Goal: Navigation & Orientation: Find specific page/section

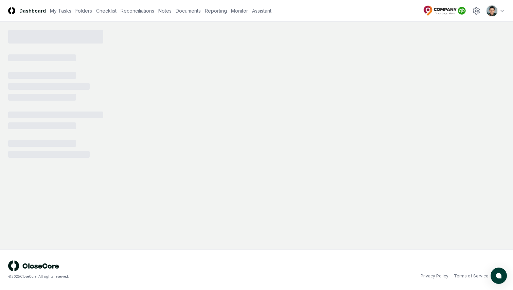
click at [23, 11] on link "Dashboard" at bounding box center [32, 10] width 26 height 7
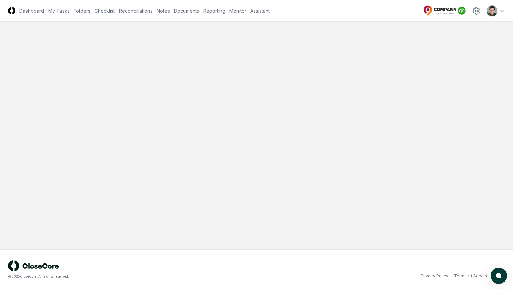
click at [12, 11] on img at bounding box center [11, 10] width 7 height 7
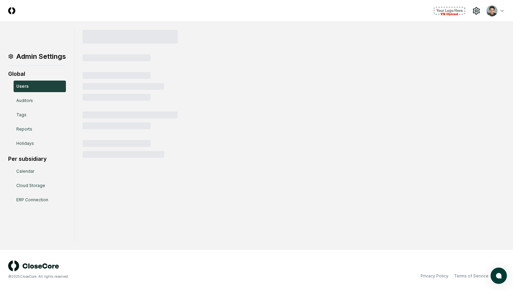
click at [10, 13] on img at bounding box center [11, 10] width 7 height 7
click at [10, 12] on img at bounding box center [11, 10] width 7 height 7
click at [491, 11] on html "CloseCore Toggle navigation menu Toggle user menu Admin Settings Global Users A…" at bounding box center [256, 145] width 513 height 290
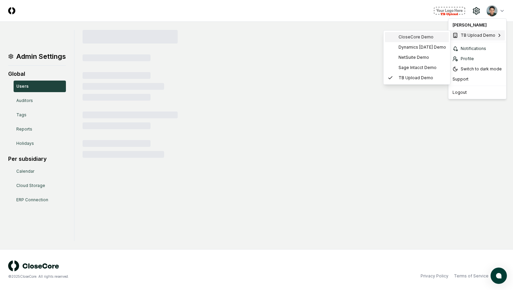
click at [419, 38] on span "CloseCore Demo" at bounding box center [415, 37] width 35 height 6
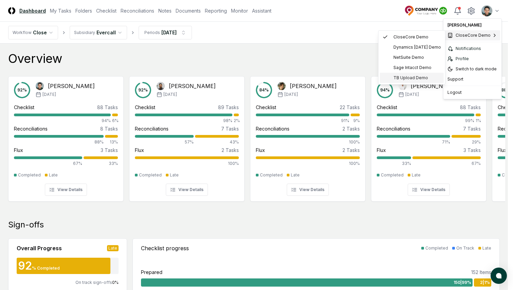
click at [412, 76] on span "TB Upload Demo" at bounding box center [410, 78] width 35 height 6
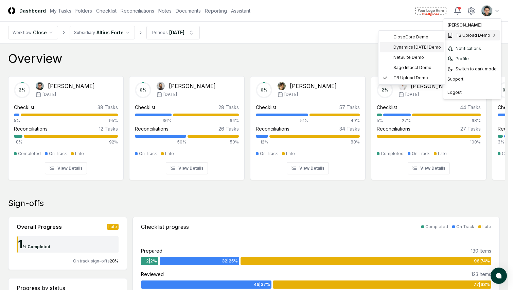
click at [426, 44] on span "Dynamics [DATE] Demo" at bounding box center [417, 47] width 48 height 6
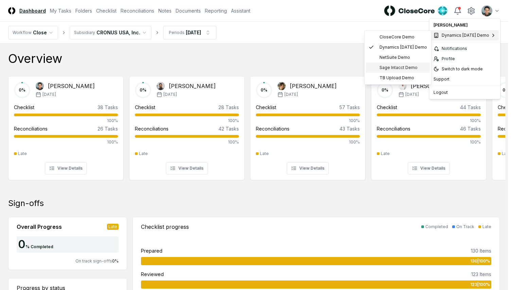
click at [399, 65] on span "Sage Intacct Demo" at bounding box center [398, 68] width 38 height 6
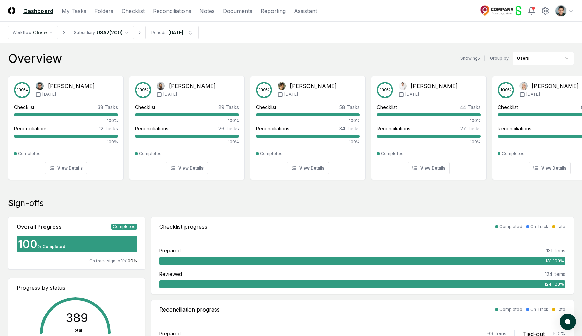
click at [235, 59] on div "Overview Showing 5 | Group by Users" at bounding box center [290, 59] width 565 height 14
click at [383, 33] on nav "Workflow Close Subsidiary USA2 ( 200 ) Periods [DATE]" at bounding box center [291, 33] width 582 height 22
click at [315, 52] on div "Overview Showing 5 | Group by Users" at bounding box center [290, 59] width 565 height 14
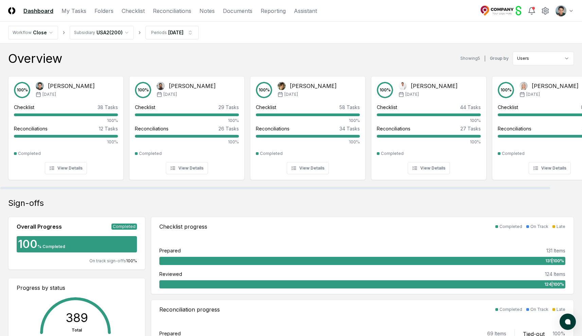
click at [253, 56] on div "Overview Showing 5 | Group by Users" at bounding box center [290, 59] width 565 height 14
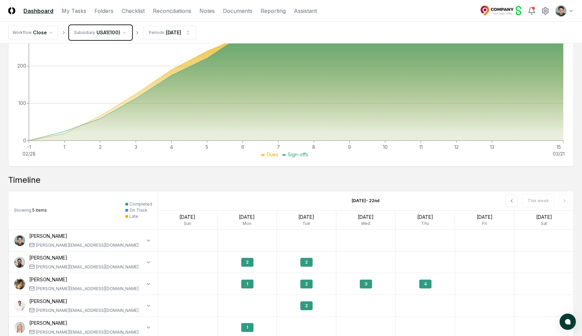
scroll to position [473, 0]
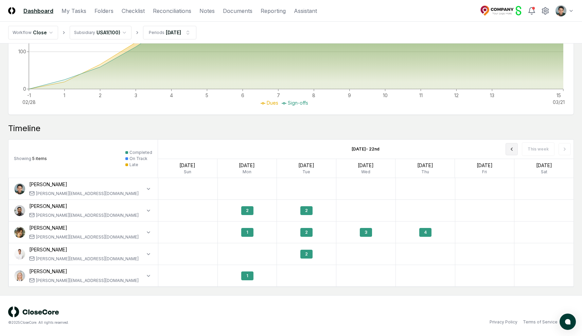
click at [517, 151] on button at bounding box center [511, 149] width 12 height 12
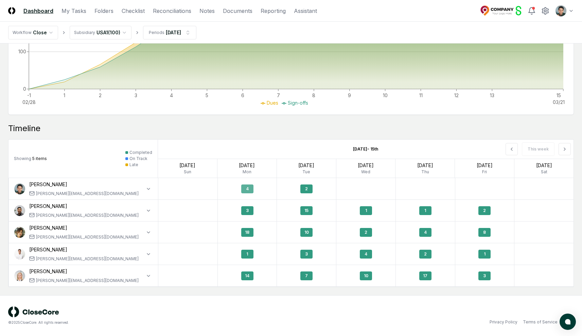
click at [253, 187] on div "4" at bounding box center [247, 189] width 59 height 16
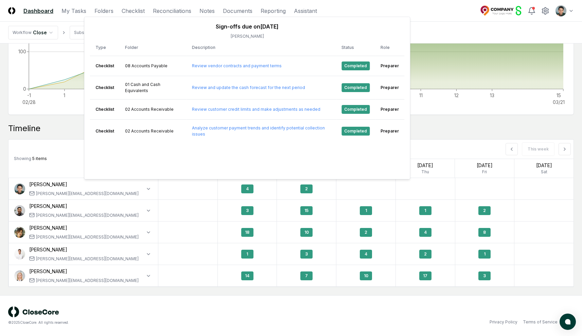
click at [428, 138] on div "Timeline Showing 5 items Completed On Track Late Mar 9th - 15th This week Mar 9…" at bounding box center [290, 205] width 565 height 164
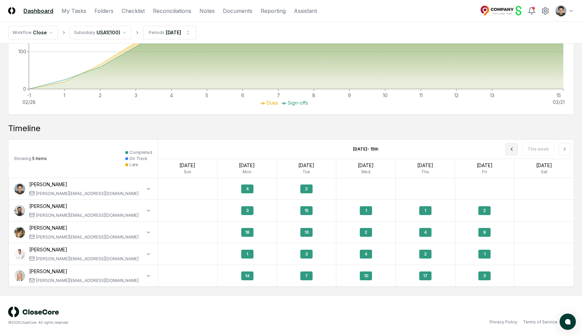
click at [509, 148] on button at bounding box center [511, 149] width 12 height 12
click at [312, 190] on div "1" at bounding box center [314, 188] width 12 height 9
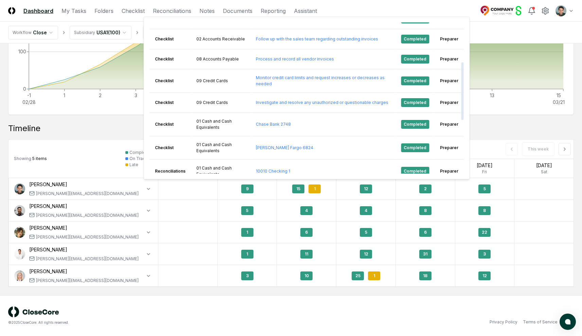
scroll to position [243, 0]
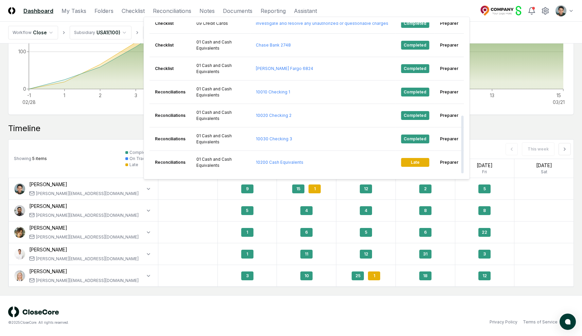
drag, startPoint x: 510, startPoint y: 127, endPoint x: 424, endPoint y: 140, distance: 86.4
click at [510, 127] on div "Timeline" at bounding box center [290, 128] width 565 height 11
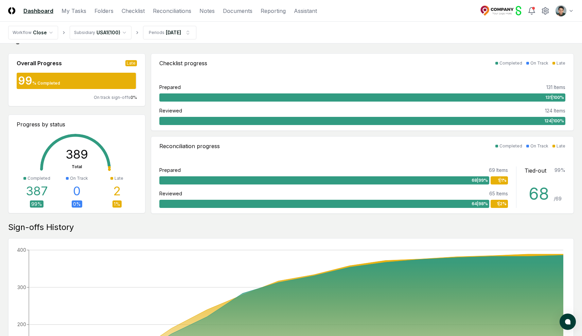
scroll to position [0, 0]
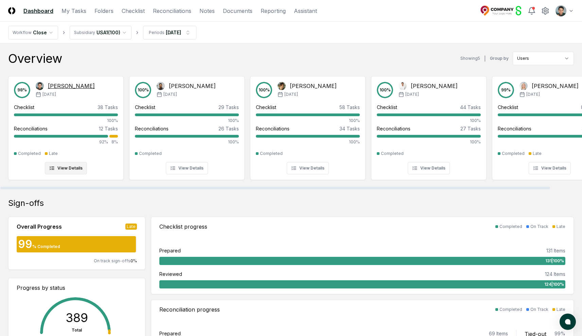
click at [91, 90] on div "98 % Arthur Cook Feb '25" at bounding box center [66, 90] width 104 height 16
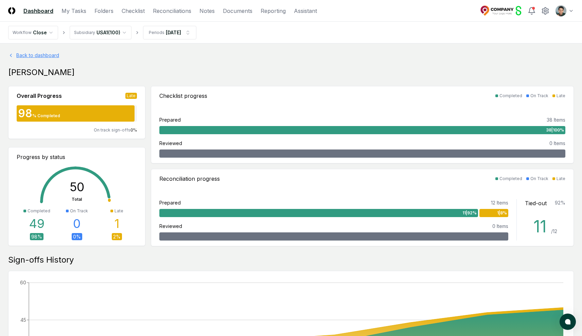
click at [28, 54] on link "Back to dashboard" at bounding box center [290, 55] width 565 height 7
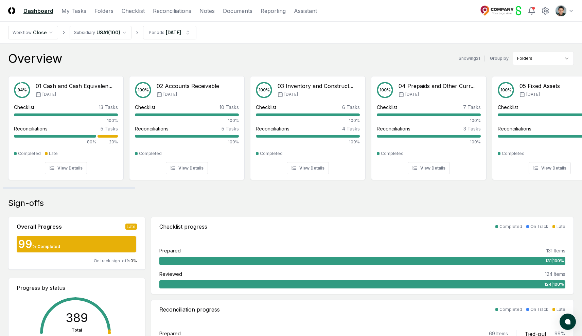
drag, startPoint x: 229, startPoint y: 187, endPoint x: 110, endPoint y: 196, distance: 118.8
click at [89, 189] on div at bounding box center [69, 188] width 132 height 2
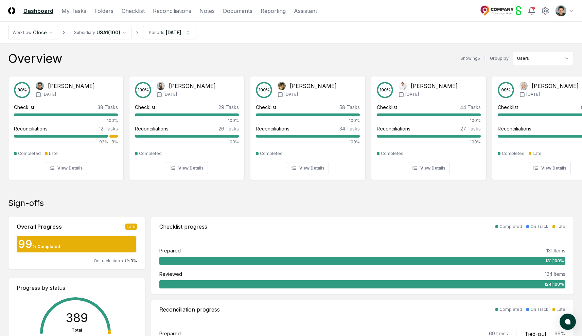
click at [160, 62] on div "Overview Showing 5 | Group by Users" at bounding box center [290, 59] width 565 height 14
click at [106, 14] on link "Folders" at bounding box center [103, 11] width 19 height 8
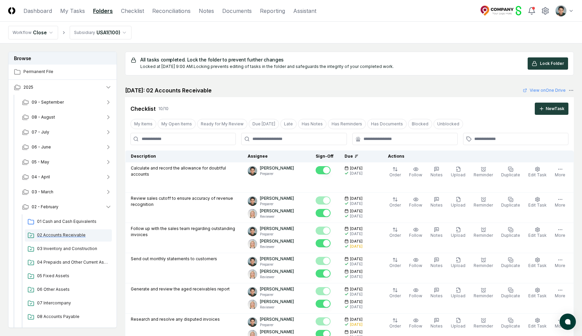
click at [74, 233] on span "02 Accounts Receivable" at bounding box center [73, 235] width 72 height 6
click at [16, 86] on icon "button" at bounding box center [17, 87] width 7 height 7
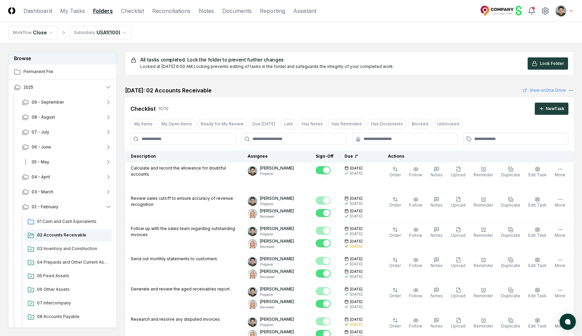
scroll to position [12, 0]
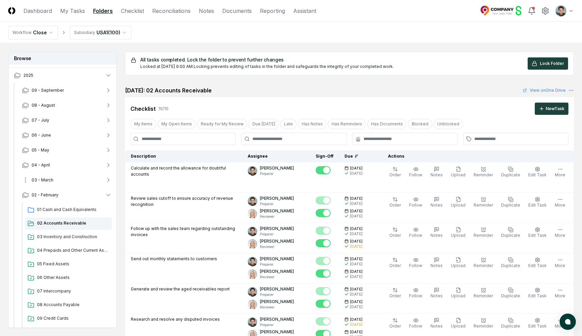
click at [57, 178] on button "03 - March" at bounding box center [67, 180] width 101 height 15
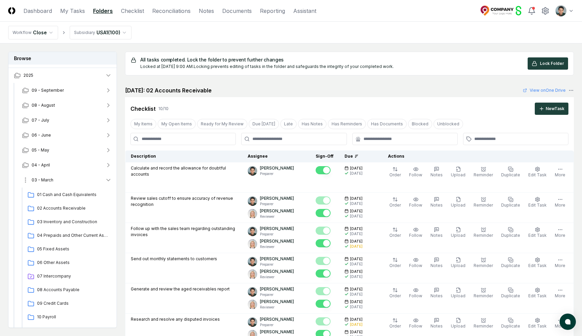
click at [57, 178] on button "03 - March" at bounding box center [67, 180] width 101 height 15
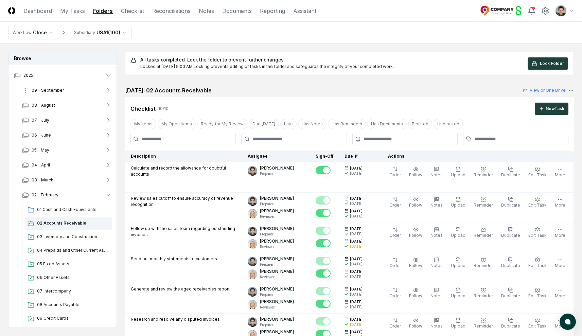
click at [59, 85] on button "09 - September" at bounding box center [67, 90] width 101 height 15
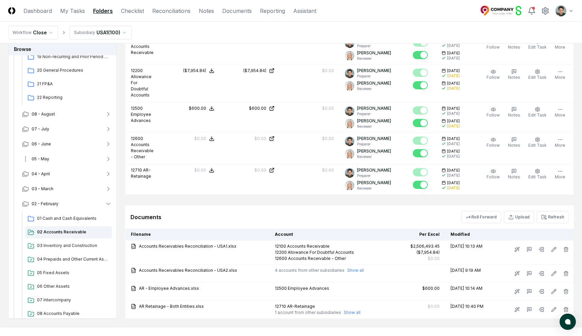
scroll to position [256, 0]
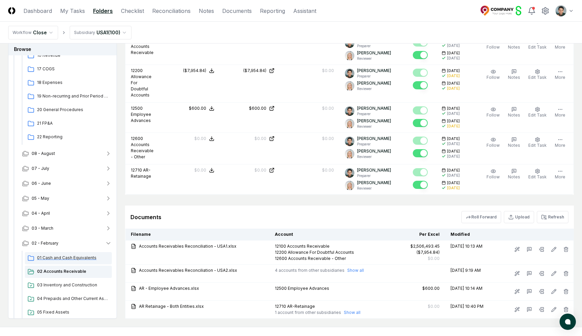
click at [71, 252] on div "01 Cash and Cash Equivalents" at bounding box center [68, 258] width 87 height 12
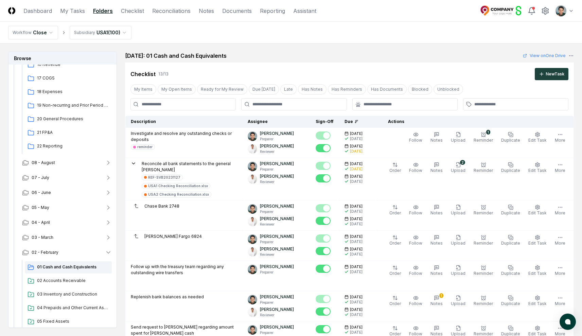
click at [328, 63] on div "Checklist 13 / 13 New Task" at bounding box center [349, 71] width 449 height 18
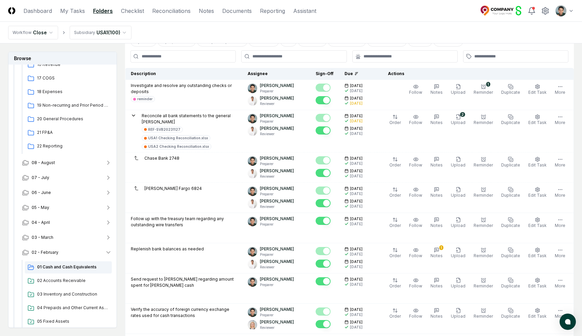
scroll to position [3, 0]
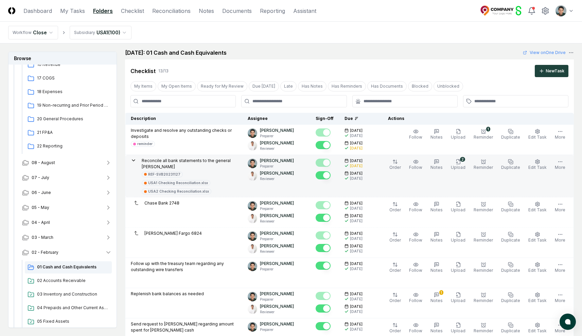
click at [198, 164] on div "Reconcile all bank statements to the general ledger REF-SVB20231127 USA1 Checki…" at bounding box center [189, 176] width 95 height 37
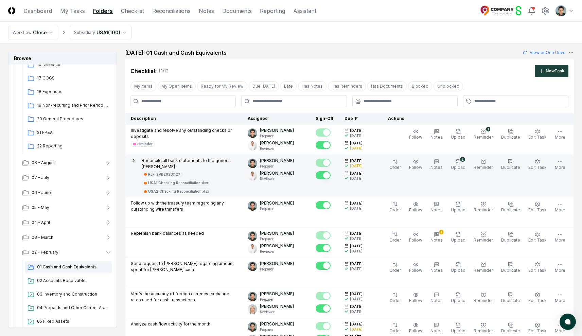
click at [200, 161] on p "Reconcile all bank statements to the general [PERSON_NAME]" at bounding box center [189, 164] width 95 height 12
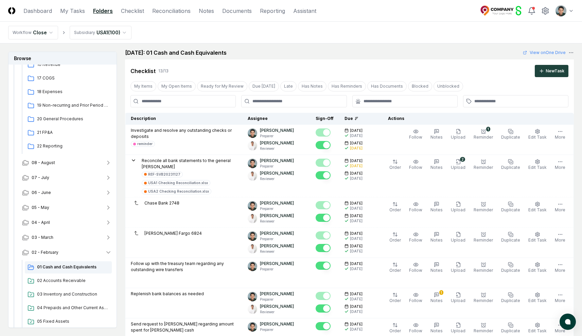
click at [524, 104] on div at bounding box center [515, 101] width 105 height 12
click at [518, 104] on input "text" at bounding box center [519, 101] width 90 height 6
click at [483, 117] on div "reminder" at bounding box center [481, 116] width 15 height 5
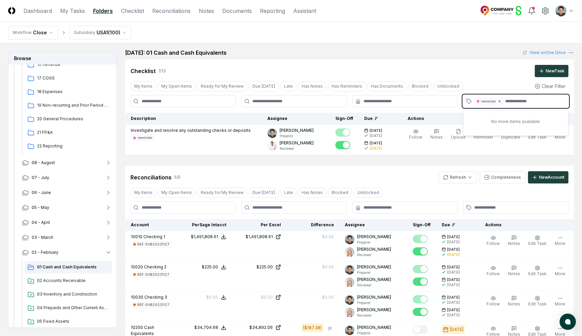
click at [499, 100] on icon at bounding box center [499, 101] width 4 height 4
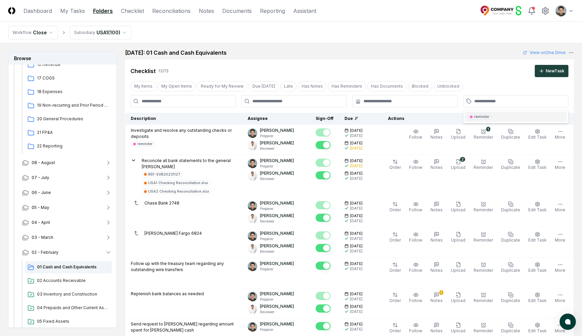
click at [456, 58] on div "Cancel Reassign February 2025: 01 Cash and Cash Equivalents View on One Drive C…" at bounding box center [349, 289] width 449 height 481
click at [392, 52] on div "February 2025: 01 Cash and Cash Equivalents View on One Drive" at bounding box center [349, 53] width 449 height 8
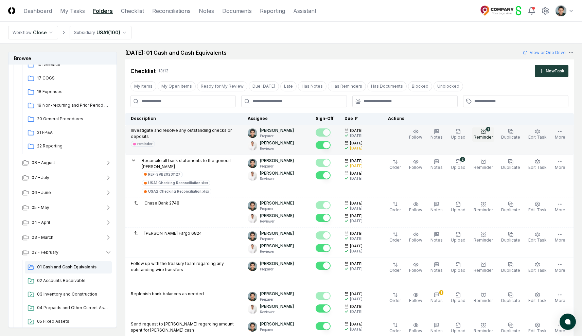
click at [485, 138] on span "Reminder" at bounding box center [482, 136] width 19 height 5
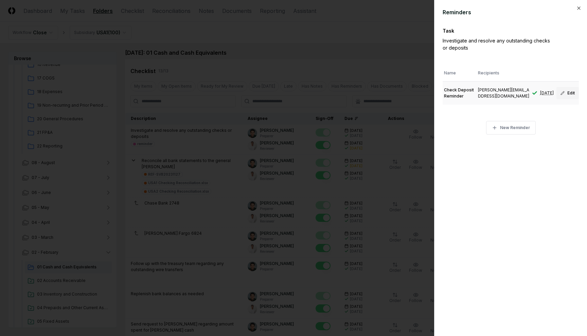
click at [568, 90] on button "Edit" at bounding box center [567, 93] width 22 height 12
type input "**********"
type input "**"
click at [375, 48] on div at bounding box center [293, 168] width 587 height 336
click at [419, 58] on div at bounding box center [293, 168] width 587 height 336
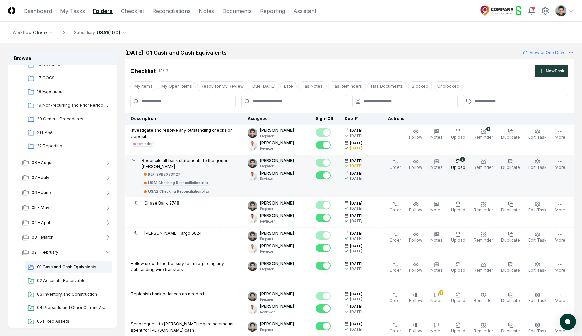
click at [458, 161] on button "2 Upload" at bounding box center [457, 165] width 17 height 14
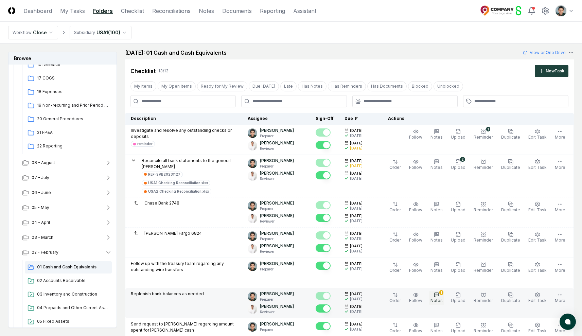
click at [438, 293] on icon "button" at bounding box center [436, 295] width 4 height 4
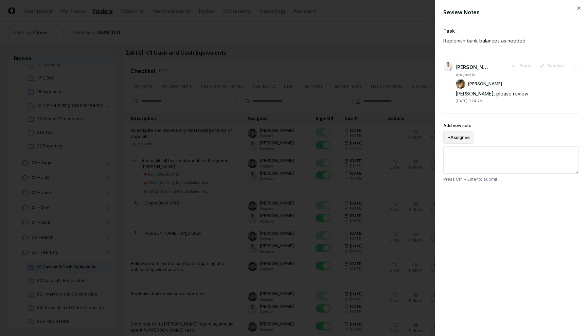
click at [469, 140] on button "+ Assignee" at bounding box center [458, 137] width 31 height 12
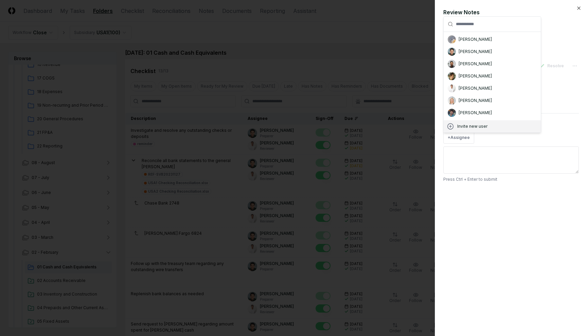
click at [507, 210] on div "Review Notes Task Replenish bank balances as needed Jonas Reyes Reply Resolve A…" at bounding box center [511, 168] width 152 height 336
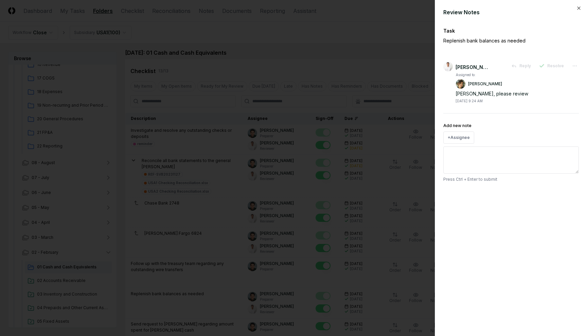
click at [336, 67] on div at bounding box center [293, 168] width 587 height 336
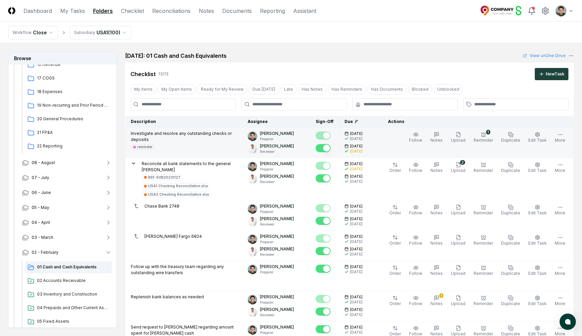
click at [541, 130] on td "Follow Notes Upload 1 Reminder Duplicate Edit Task More" at bounding box center [475, 143] width 197 height 30
click at [540, 135] on icon "button" at bounding box center [537, 134] width 5 height 5
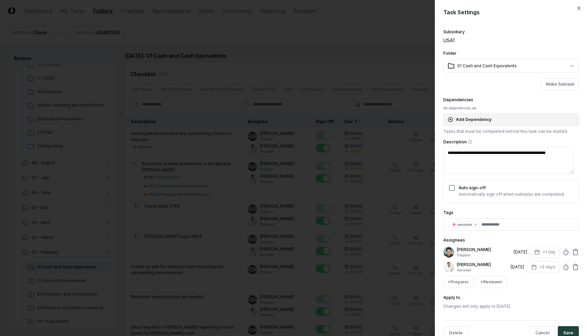
click at [491, 119] on button "Add Dependency" at bounding box center [510, 119] width 135 height 12
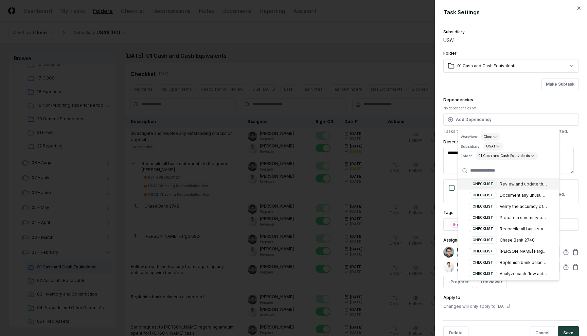
click at [491, 92] on div "**********" at bounding box center [510, 168] width 135 height 282
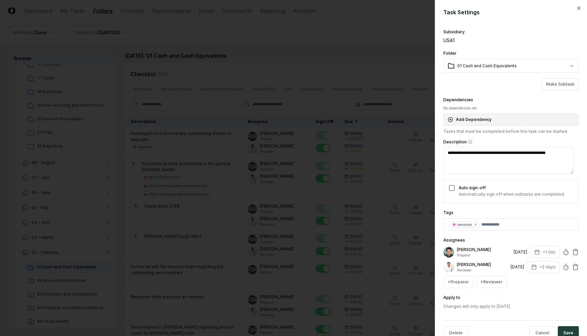
click at [485, 114] on button "Add Dependency" at bounding box center [510, 119] width 135 height 12
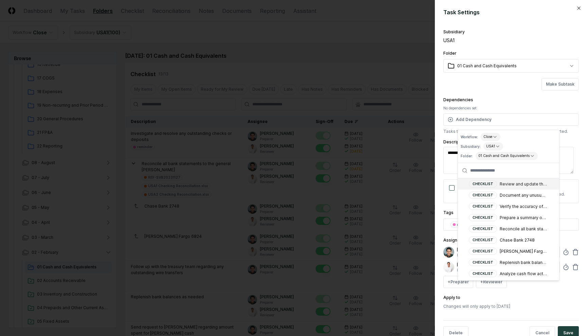
click at [488, 95] on div "**********" at bounding box center [510, 168] width 135 height 282
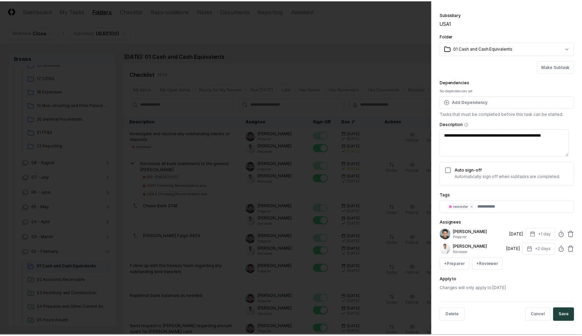
scroll to position [15, 0]
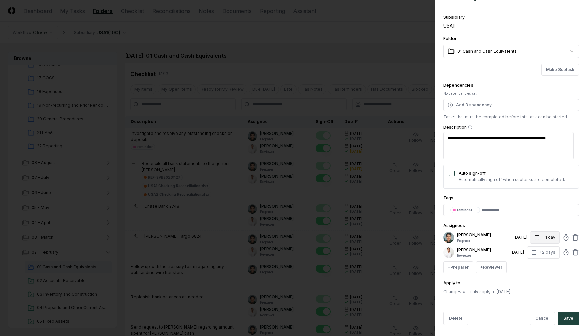
click at [540, 235] on button "+1 day" at bounding box center [545, 237] width 30 height 12
click at [523, 232] on div "Arthur Cook Preparer 3/3/2025 +1 day Set Deadline * Offset ****** ****" at bounding box center [510, 237] width 135 height 12
drag, startPoint x: 507, startPoint y: 235, endPoint x: 520, endPoint y: 237, distance: 13.7
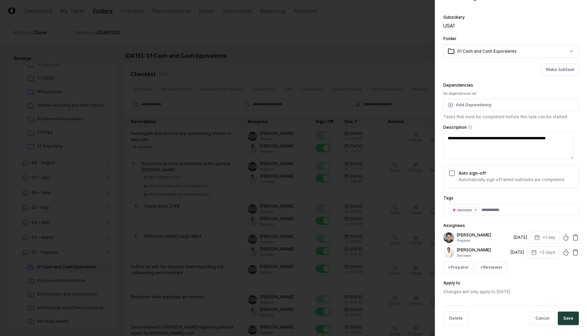
click at [521, 237] on div "3/3/2025" at bounding box center [520, 237] width 14 height 6
drag, startPoint x: 502, startPoint y: 236, endPoint x: 522, endPoint y: 236, distance: 19.4
click at [522, 236] on div "Arthur Cook Preparer 3/3/2025 +1 day" at bounding box center [510, 237] width 135 height 12
click at [522, 236] on div "3/3/2025" at bounding box center [520, 237] width 14 height 6
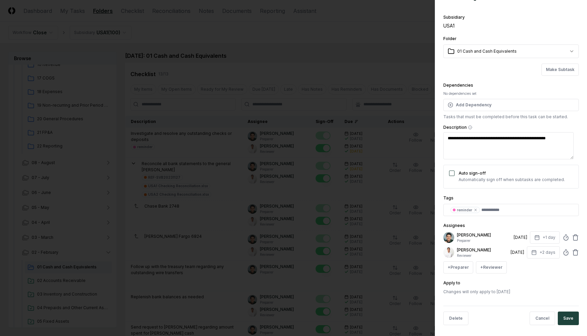
type textarea "*"
click at [334, 70] on div at bounding box center [293, 168] width 587 height 336
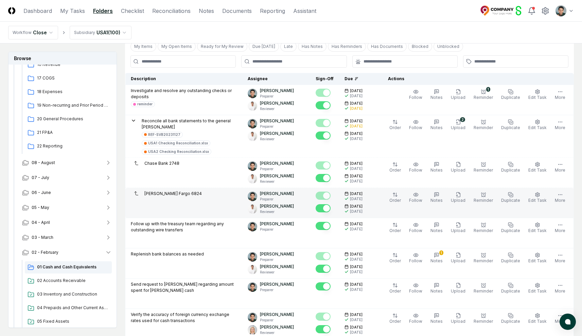
scroll to position [16, 0]
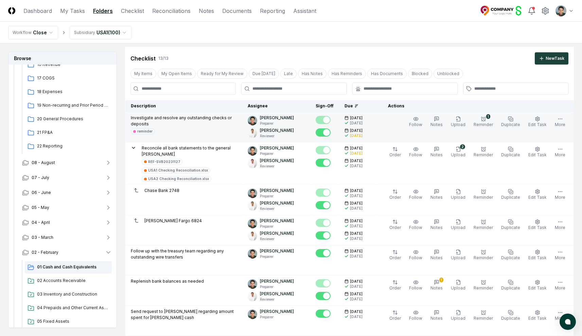
drag, startPoint x: 356, startPoint y: 134, endPoint x: 372, endPoint y: 134, distance: 16.3
click at [372, 134] on div "3/4/2025 3/5/2025" at bounding box center [357, 133] width 27 height 10
click at [372, 134] on div "3/5/2025" at bounding box center [357, 136] width 27 height 4
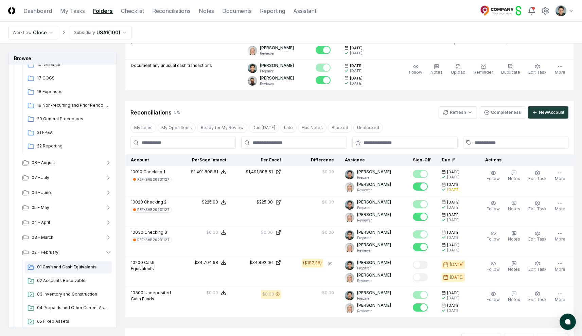
scroll to position [502, 0]
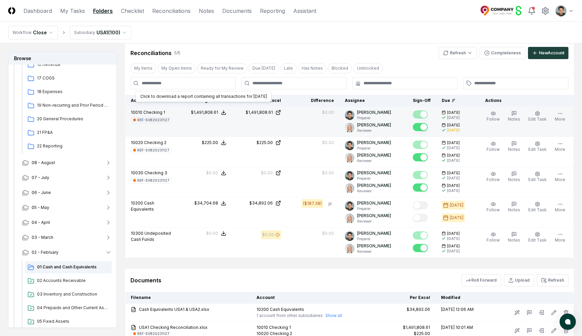
click at [224, 110] on icon at bounding box center [223, 112] width 5 height 5
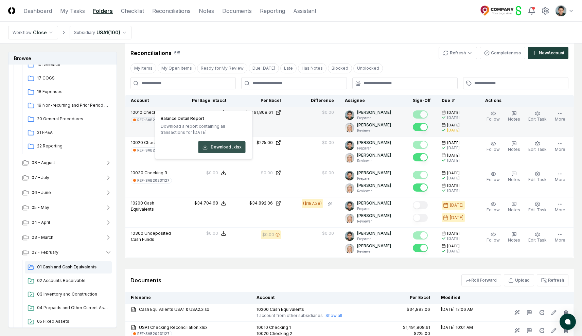
click at [229, 145] on button "Download .xlsx" at bounding box center [221, 147] width 47 height 12
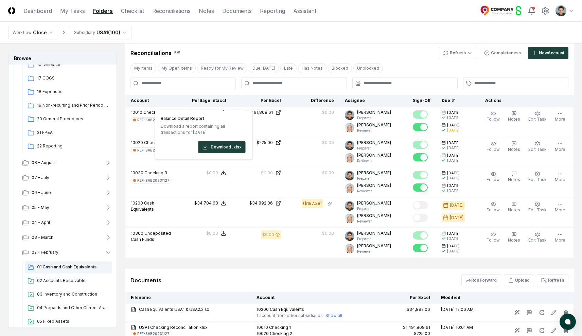
click at [323, 40] on nav "Workflow Close Subsidiary USA1 ( 100 )" at bounding box center [291, 33] width 582 height 22
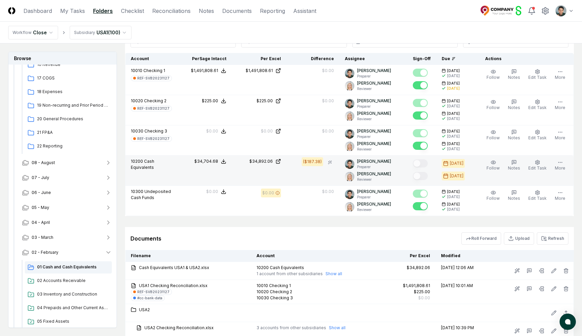
scroll to position [538, 0]
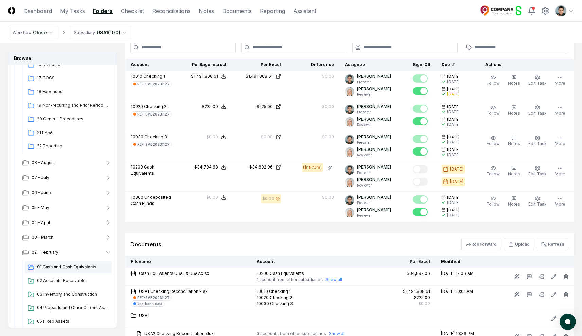
click at [307, 49] on div "Reconciliations 5 / 5 Refresh Completeness New Account My Items My Open Items R…" at bounding box center [349, 113] width 449 height 216
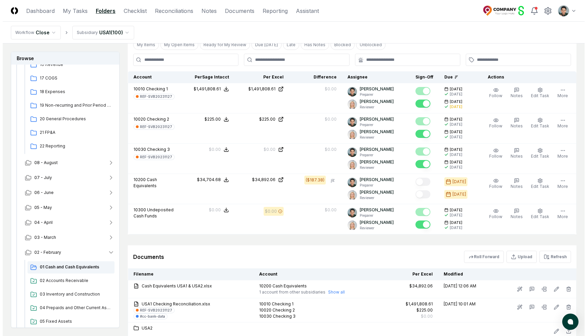
scroll to position [591, 0]
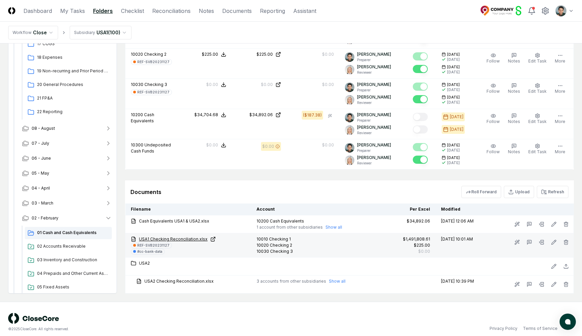
click at [181, 236] on link "USA1 Checking Reconciliation.xlsx" at bounding box center [188, 239] width 115 height 6
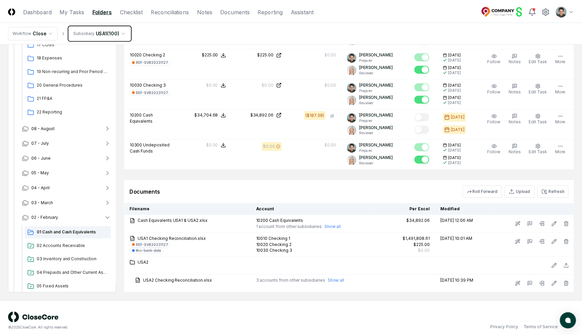
scroll to position [585, 0]
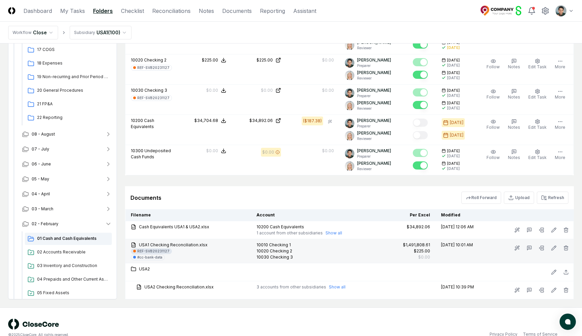
click at [156, 249] on div "REF-SVB20231127" at bounding box center [153, 251] width 32 height 5
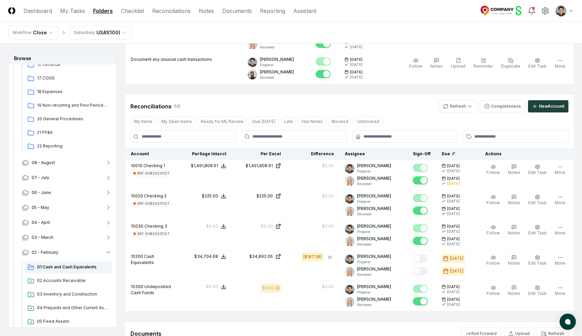
scroll to position [591, 0]
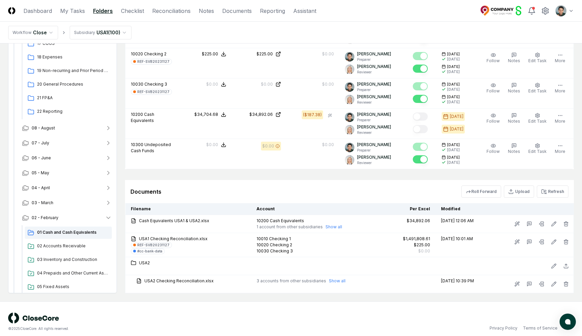
click at [263, 180] on div "Documents Roll Forward Upload Refresh" at bounding box center [349, 191] width 449 height 23
click at [244, 180] on div "Documents Roll Forward Upload Refresh" at bounding box center [349, 191] width 449 height 23
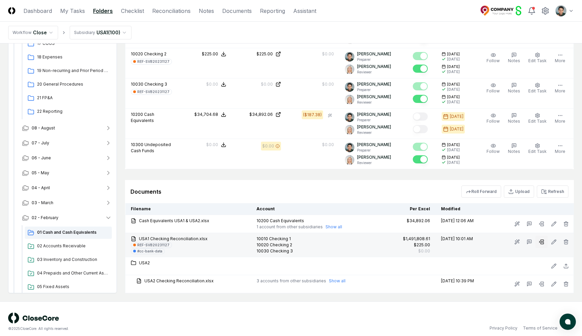
click at [544, 239] on icon at bounding box center [541, 241] width 5 height 5
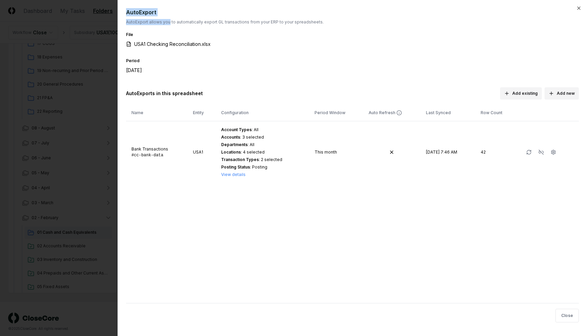
drag, startPoint x: 129, startPoint y: 13, endPoint x: 168, endPoint y: 22, distance: 40.5
click at [168, 22] on div "AutoExport AutoExport allows you to automatically export GL transactions from y…" at bounding box center [352, 16] width 453 height 17
click at [168, 22] on p "AutoExport allows you to automatically export GL transactions from your ERP to …" at bounding box center [352, 22] width 453 height 6
click at [239, 175] on button "View details" at bounding box center [233, 174] width 24 height 6
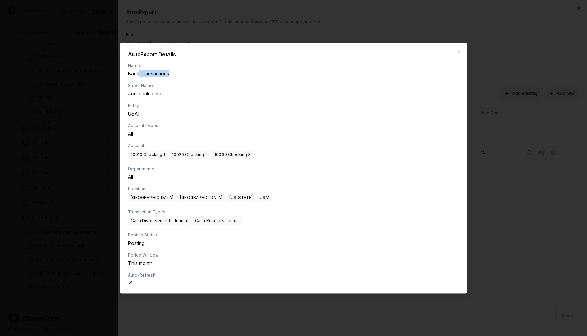
drag, startPoint x: 138, startPoint y: 72, endPoint x: 179, endPoint y: 75, distance: 40.9
click at [179, 75] on div "Bank Transactions" at bounding box center [293, 73] width 331 height 7
drag, startPoint x: 140, startPoint y: 95, endPoint x: 171, endPoint y: 94, distance: 30.6
click at [170, 94] on div "#cc- bank-data" at bounding box center [293, 93] width 331 height 7
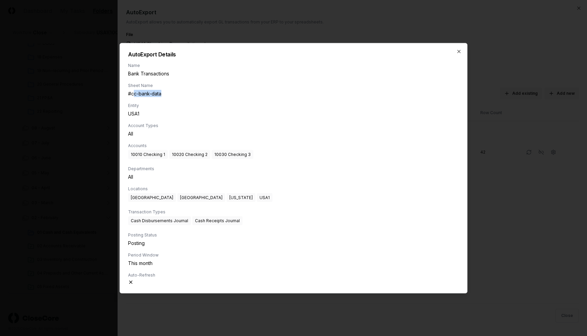
click at [171, 94] on div "#cc- bank-data" at bounding box center [293, 93] width 331 height 7
drag, startPoint x: 125, startPoint y: 93, endPoint x: 171, endPoint y: 95, distance: 46.6
click at [171, 95] on div "AutoExport Details Name Bank Transactions Sheet Name #cc- bank-data Entity USA1…" at bounding box center [294, 168] width 348 height 250
click at [171, 95] on div "#cc- bank-data" at bounding box center [293, 93] width 331 height 7
drag, startPoint x: 171, startPoint y: 95, endPoint x: 150, endPoint y: 92, distance: 20.9
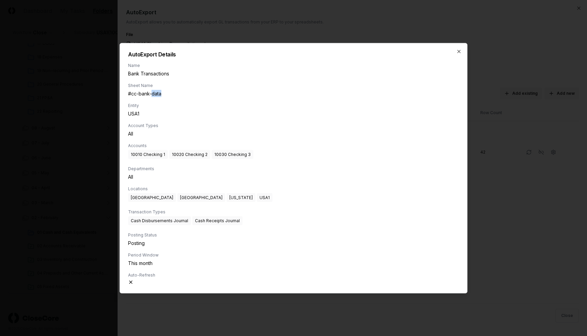
click at [151, 92] on div "#cc- bank-data" at bounding box center [293, 93] width 331 height 7
click at [150, 92] on div "#cc- bank-data" at bounding box center [293, 93] width 331 height 7
drag, startPoint x: 129, startPoint y: 261, endPoint x: 168, endPoint y: 263, distance: 39.1
click at [168, 263] on div "This month" at bounding box center [293, 262] width 331 height 7
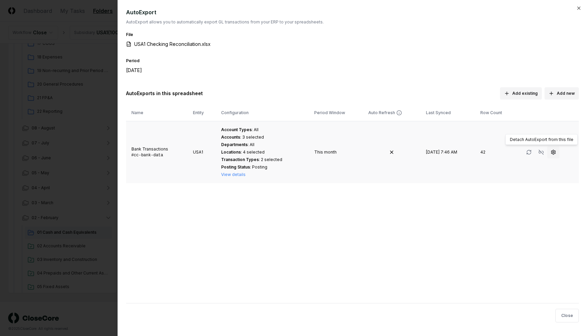
click at [551, 152] on icon "button" at bounding box center [553, 152] width 4 height 4
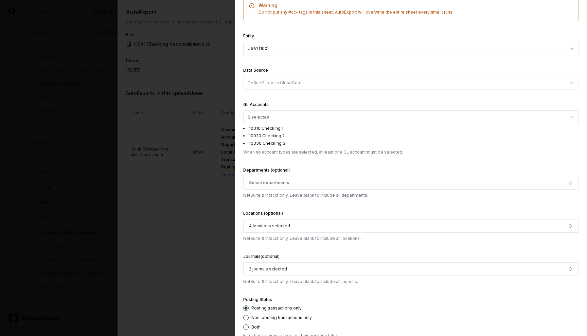
scroll to position [293, 0]
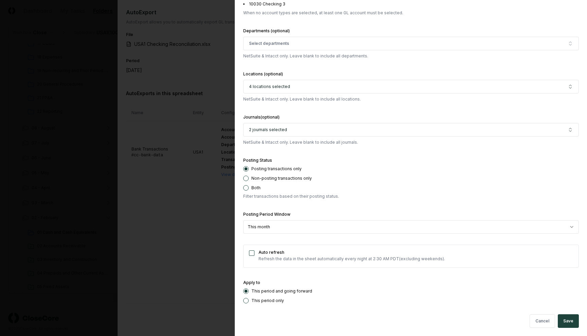
click at [393, 168] on div "Posting transactions only" at bounding box center [411, 168] width 336 height 5
select select "******"
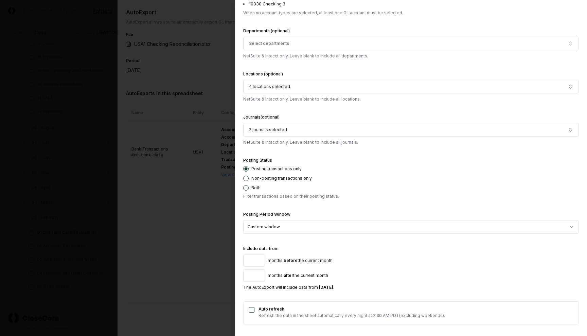
click at [259, 259] on input "*" at bounding box center [254, 260] width 22 height 12
type input "*"
click at [259, 259] on input "*" at bounding box center [254, 260] width 22 height 12
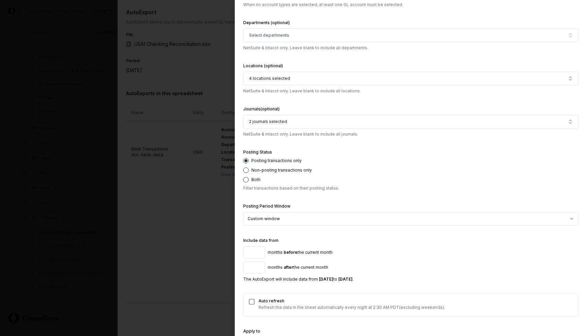
scroll to position [299, 0]
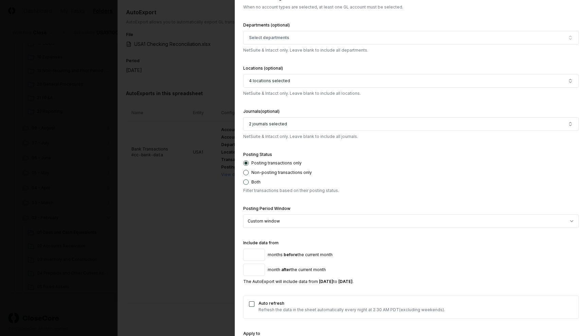
type input "*"
click at [258, 268] on input "*" at bounding box center [254, 270] width 22 height 12
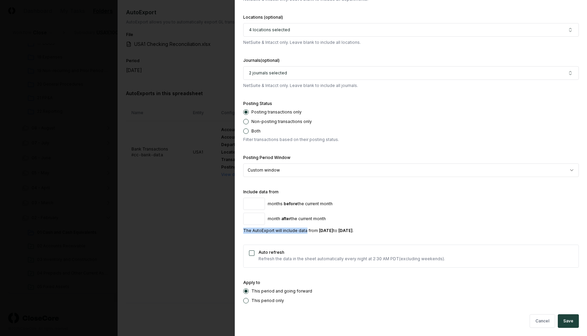
drag, startPoint x: 306, startPoint y: 232, endPoint x: 397, endPoint y: 225, distance: 91.6
click at [397, 225] on div "Include data from * months before the current month * month after the current m…" at bounding box center [411, 211] width 336 height 46
click at [397, 226] on div "Include data from * months before the current month * month after the current m…" at bounding box center [411, 211] width 336 height 46
select select "*****"
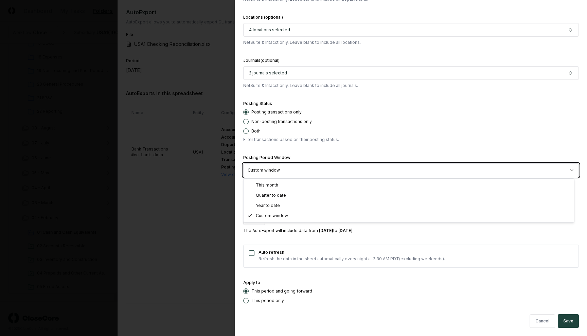
scroll to position [293, 0]
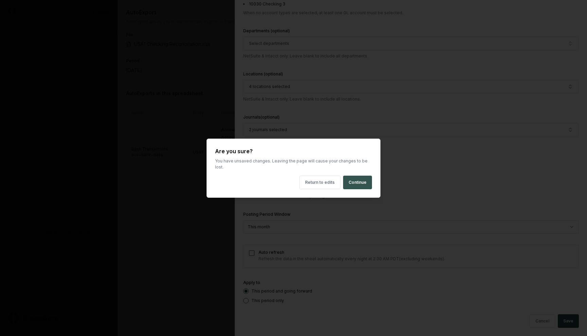
click at [353, 179] on button "Continue" at bounding box center [357, 183] width 29 height 14
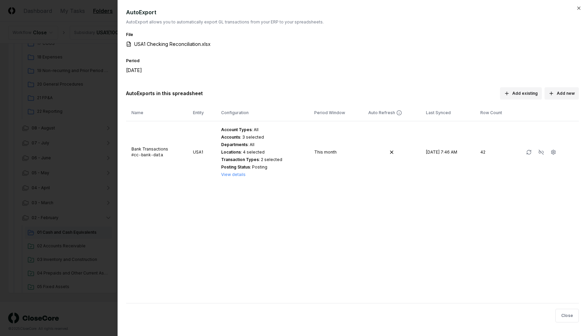
click at [286, 36] on div "File USA1 Checking Reconciliation.xlsx" at bounding box center [352, 44] width 453 height 26
click at [90, 65] on div at bounding box center [293, 168] width 587 height 336
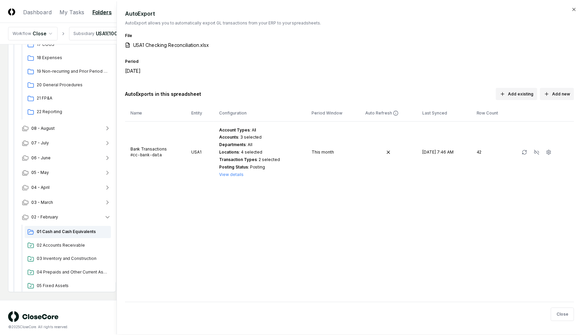
scroll to position [585, 0]
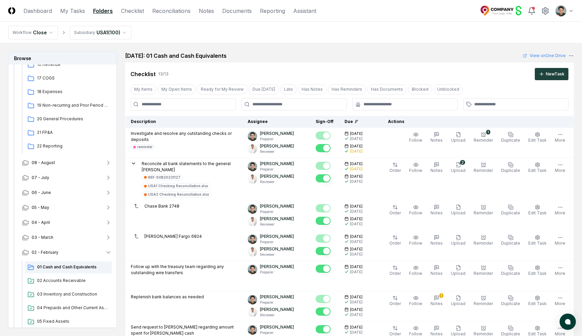
click at [227, 59] on h2 "February 2025: 01 Cash and Cash Equivalents" at bounding box center [176, 56] width 102 height 8
click at [138, 10] on link "Checklist" at bounding box center [132, 11] width 23 height 8
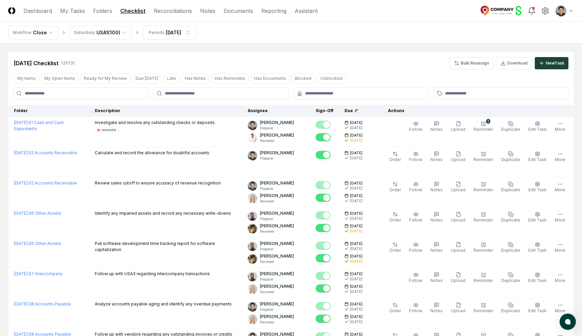
click at [300, 52] on div "Feb 2025 Checklist 131 / 131 Bulk Reassign Download New Task" at bounding box center [290, 61] width 565 height 18
click at [173, 11] on link "Reconciliations" at bounding box center [172, 11] width 38 height 8
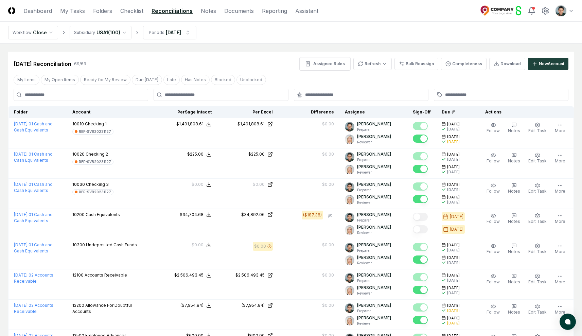
click at [189, 52] on div "Feb 2025 Reconciliation 69 / 69 Assignee Rules Refresh Bulk Reassign Completene…" at bounding box center [290, 61] width 565 height 19
click at [210, 8] on link "Notes" at bounding box center [208, 11] width 15 height 8
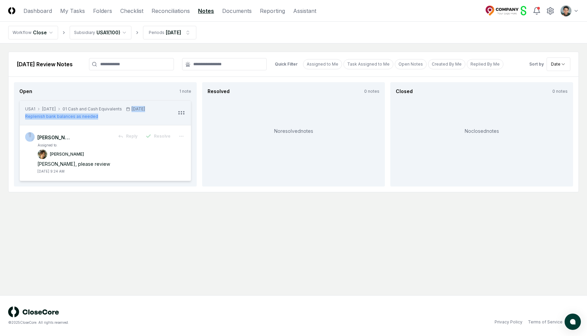
drag, startPoint x: 161, startPoint y: 110, endPoint x: 183, endPoint y: 103, distance: 22.7
click at [183, 103] on div "USA1 Feb 2025 01 Cash and Cash Equivalents 3/5/2025 Replenish bank balances as …" at bounding box center [105, 113] width 171 height 25
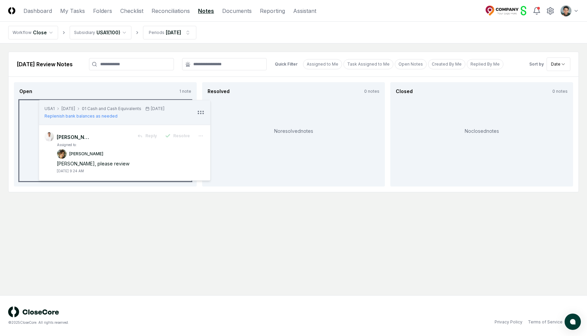
drag, startPoint x: 178, startPoint y: 114, endPoint x: 198, endPoint y: 114, distance: 19.4
click at [198, 114] on circle at bounding box center [198, 113] width 1 height 1
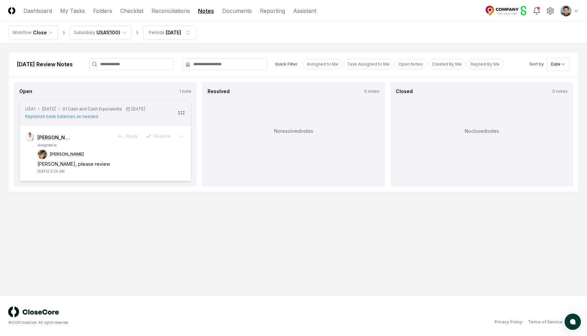
click at [183, 219] on main "Feb 2025 Review Notes Quick Filter Assigned to Me Task Assigned to Me Open Note…" at bounding box center [293, 169] width 587 height 252
click at [261, 37] on nav "Workflow Close Subsidiary USA1 ( 100 ) Periods Feb 2025" at bounding box center [293, 33] width 587 height 22
click at [233, 13] on link "Documents" at bounding box center [237, 11] width 30 height 8
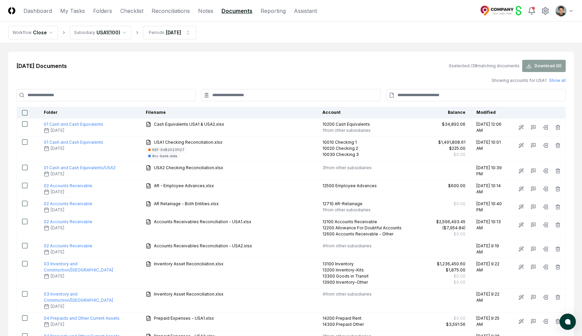
click at [295, 40] on nav "Workflow Close Subsidiary USA1 ( 100 ) Periods Feb 2025" at bounding box center [291, 33] width 582 height 22
click at [237, 60] on div "Feb 2025 Documents 0 selected / 38 matching documents Download ( 0 )" at bounding box center [290, 66] width 549 height 12
click at [300, 66] on div "Feb 2025 Documents 0 selected / 38 matching documents Download ( 0 )" at bounding box center [290, 66] width 549 height 12
click at [459, 93] on input at bounding box center [475, 95] width 179 height 12
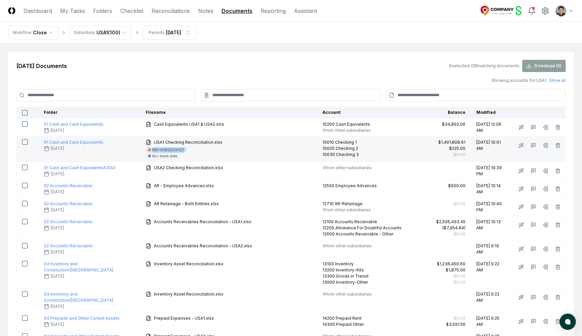
copy div "REF-SVB20231127"
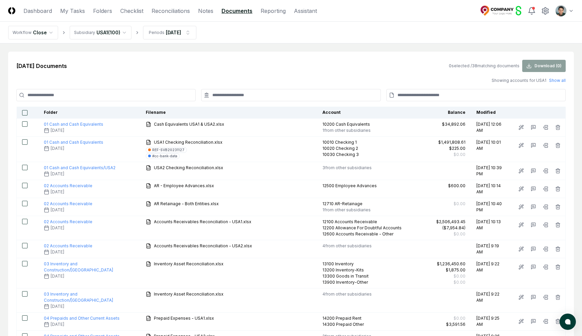
click at [423, 94] on input at bounding box center [475, 95] width 179 height 12
paste input "**********"
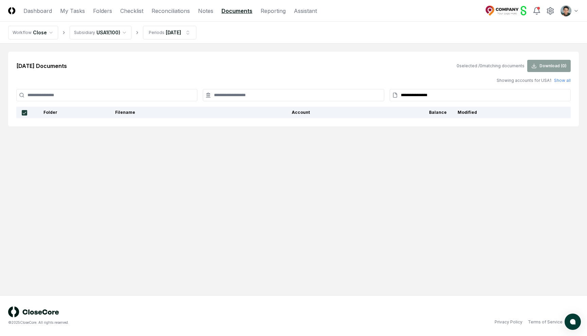
click at [443, 97] on input "**********" at bounding box center [480, 95] width 181 height 12
type input "**********"
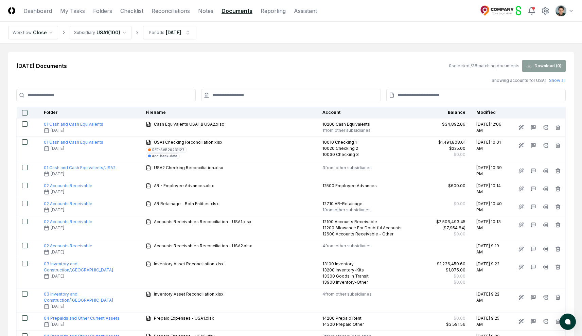
click at [255, 97] on input at bounding box center [290, 95] width 179 height 12
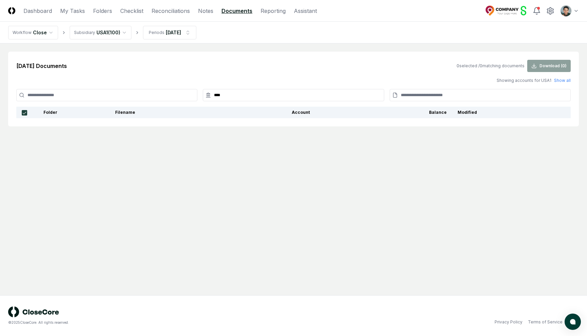
type input "*****"
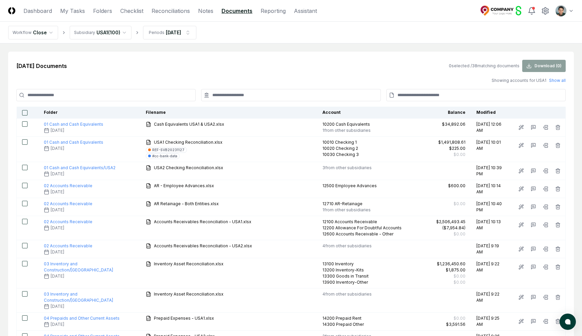
click at [181, 97] on input at bounding box center [105, 95] width 179 height 12
type input "****"
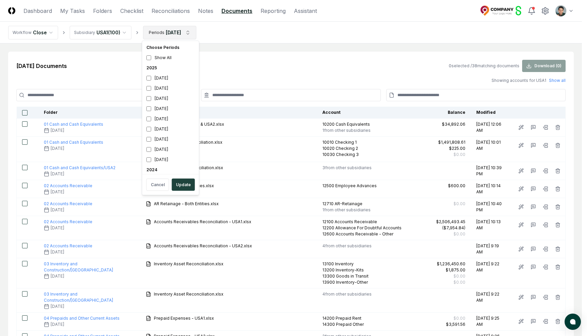
click at [152, 108] on div "2024" at bounding box center [171, 109] width 54 height 10
click at [181, 184] on button "Update" at bounding box center [183, 185] width 23 height 12
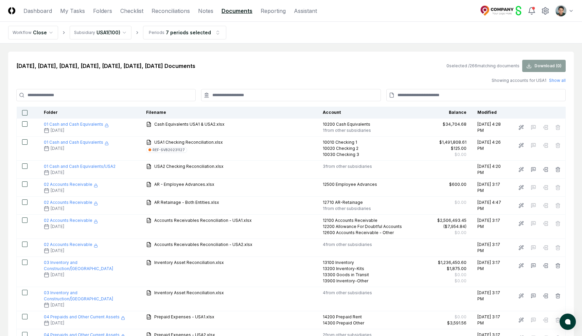
click at [419, 94] on input at bounding box center [475, 95] width 179 height 12
click at [269, 94] on input at bounding box center [290, 95] width 179 height 12
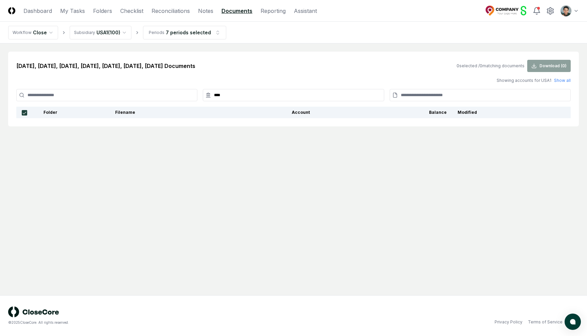
type input "*****"
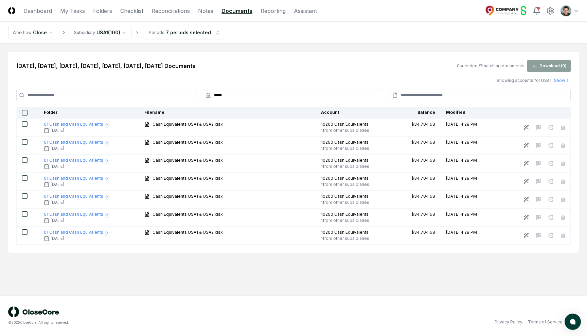
drag, startPoint x: 216, startPoint y: 94, endPoint x: 243, endPoint y: 97, distance: 27.7
click at [243, 97] on input "*****" at bounding box center [293, 95] width 181 height 12
click at [243, 96] on input "*****" at bounding box center [293, 95] width 181 height 12
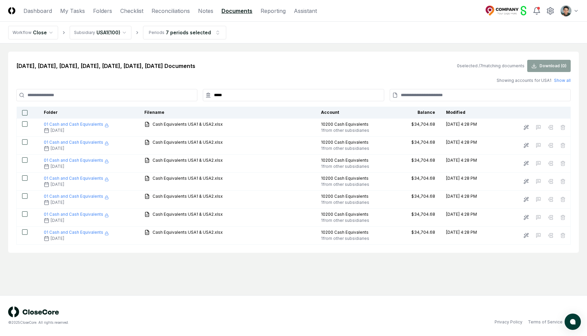
click at [243, 96] on input "*****" at bounding box center [293, 95] width 181 height 12
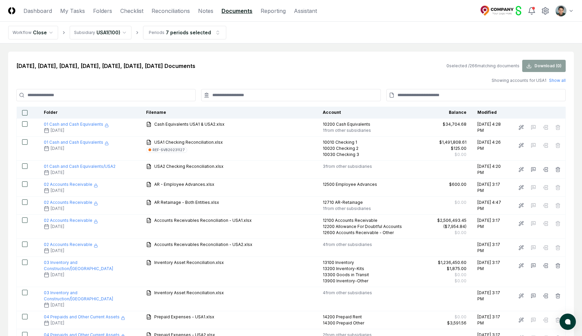
click at [156, 99] on input at bounding box center [105, 95] width 179 height 12
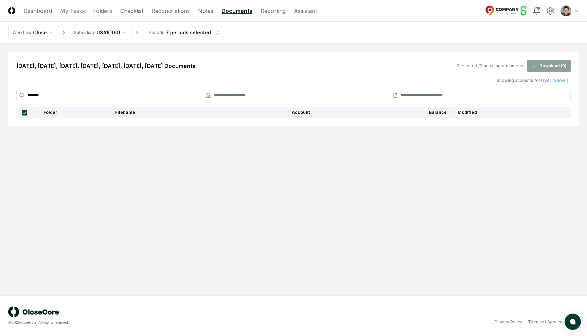
type input "****"
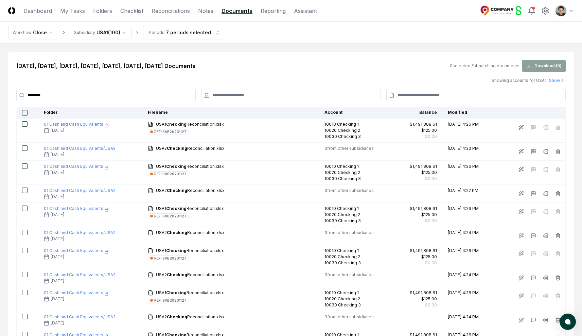
type input "********"
click at [27, 111] on button "button" at bounding box center [24, 112] width 5 height 5
click at [554, 63] on button "Download ( 14 )" at bounding box center [542, 66] width 45 height 12
click at [357, 60] on div "Jun 2024, Jul 2024, Aug 2024, Sep 2024, Oct 2024, Nov 2024, Dec 2024 Documents …" at bounding box center [290, 66] width 549 height 12
click at [26, 112] on button "button" at bounding box center [24, 112] width 5 height 5
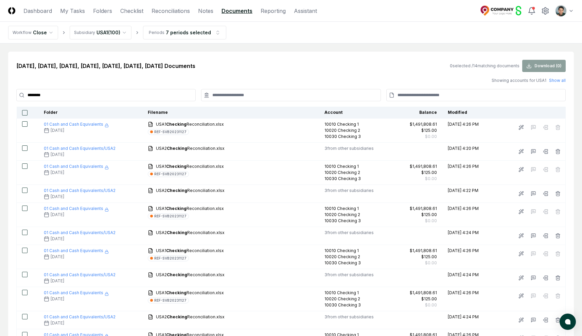
click at [255, 65] on div "Jun 2024, Jul 2024, Aug 2024, Sep 2024, Oct 2024, Nov 2024, Dec 2024 Documents …" at bounding box center [290, 66] width 549 height 12
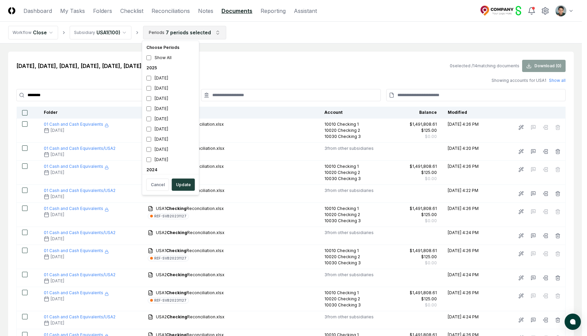
click at [196, 38] on html "CloseCore Dashboard My Tasks Folders Checklist Reconciliations Notes Documents …" at bounding box center [293, 235] width 587 height 470
click at [153, 97] on div "2024" at bounding box center [171, 96] width 54 height 10
click at [163, 105] on div "February 2025" at bounding box center [171, 107] width 54 height 10
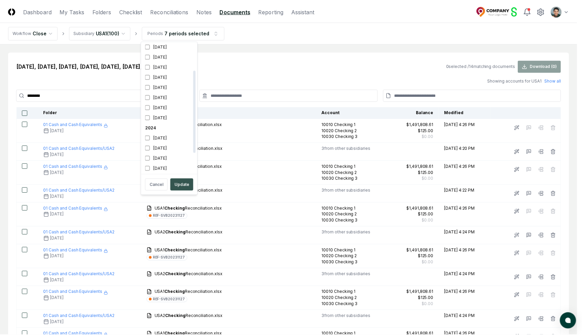
scroll to position [43, 0]
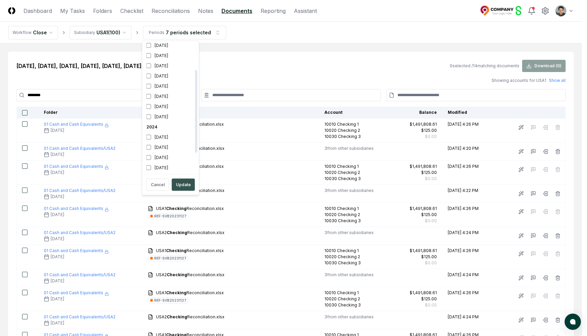
click at [179, 182] on button "Update" at bounding box center [183, 185] width 23 height 12
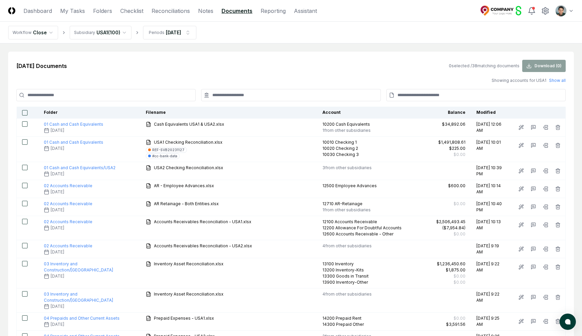
click at [269, 10] on link "Reporting" at bounding box center [272, 11] width 25 height 8
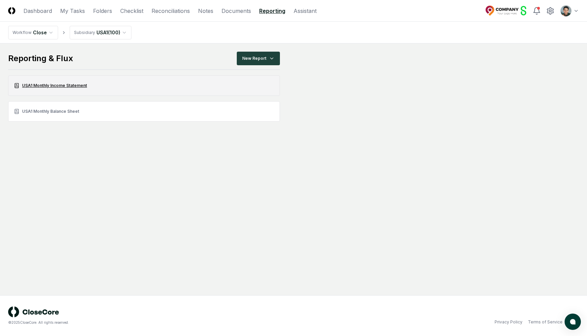
click at [68, 86] on link "USA1 Monthly Income Statement" at bounding box center [144, 85] width 272 height 20
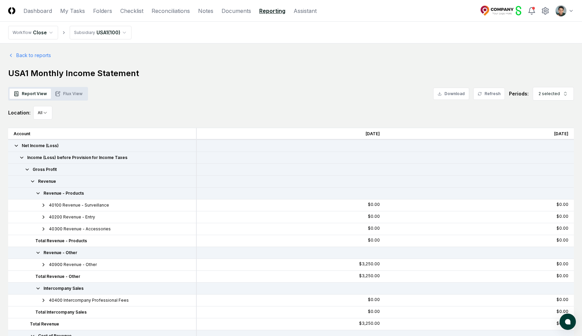
click at [270, 76] on h1 "USA1 Monthly Income Statement" at bounding box center [290, 73] width 565 height 11
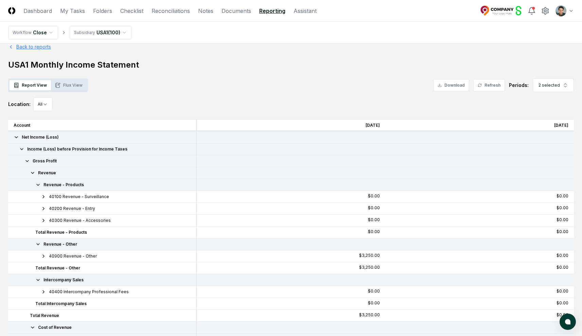
click at [23, 49] on link "Back to reports" at bounding box center [29, 46] width 43 height 7
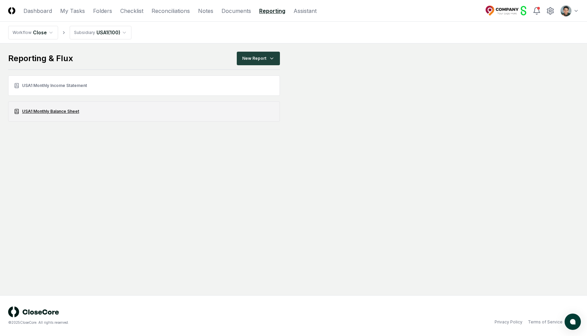
click at [61, 113] on link "USA1 Monthly Balance Sheet" at bounding box center [144, 111] width 272 height 20
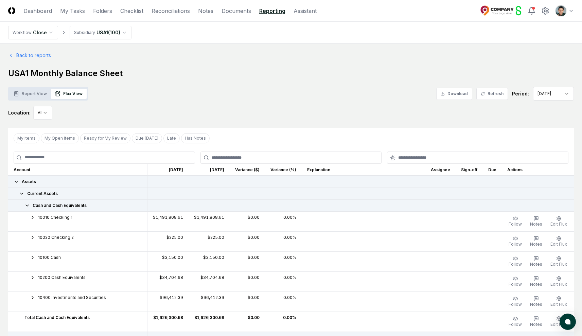
click at [318, 97] on div "Report View Flux View Download Refresh Period: Aug 2025" at bounding box center [290, 94] width 565 height 14
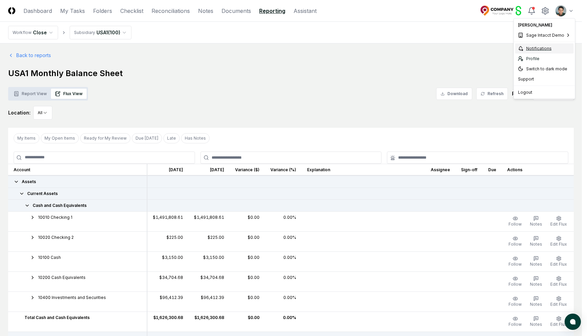
click at [532, 51] on div "Notifications" at bounding box center [544, 48] width 58 height 10
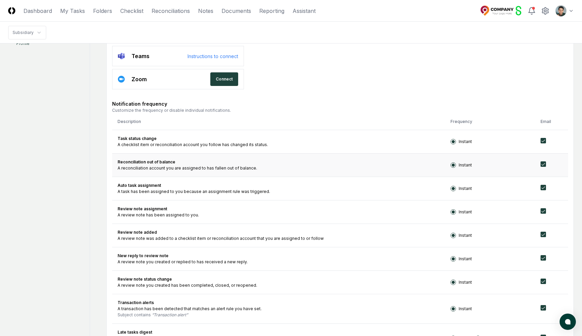
scroll to position [158, 0]
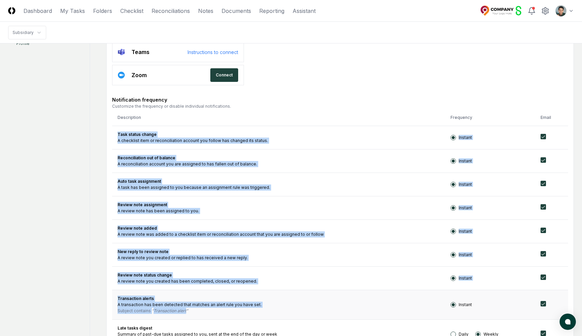
drag, startPoint x: 119, startPoint y: 135, endPoint x: 464, endPoint y: 298, distance: 382.0
click at [464, 298] on tbody "Task status change A checklist item or reconciliation account you follow has ch…" at bounding box center [340, 311] width 456 height 371
click at [230, 169] on td "Reconciliation out of balance A reconciliation account you are assigned to has …" at bounding box center [278, 160] width 333 height 23
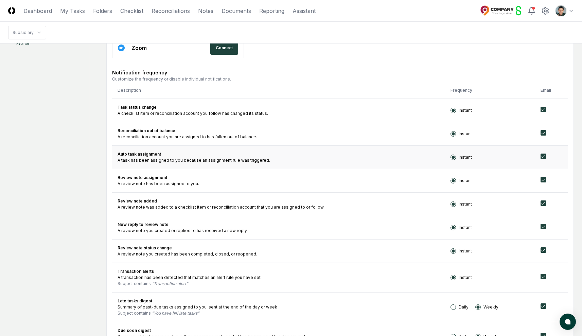
scroll to position [183, 0]
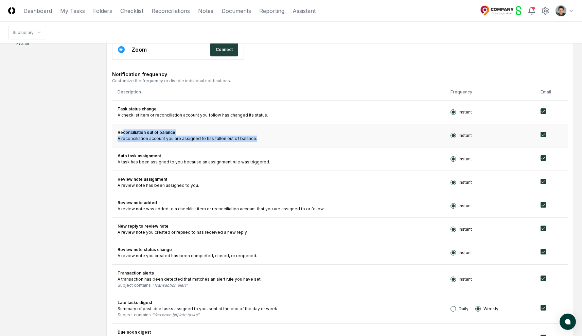
drag, startPoint x: 124, startPoint y: 132, endPoint x: 294, endPoint y: 138, distance: 169.6
click at [294, 138] on td "Reconciliation out of balance A reconciliation account you are assigned to has …" at bounding box center [278, 135] width 333 height 23
click at [294, 138] on div "A reconciliation account you are assigned to has fallen out of balance." at bounding box center [278, 138] width 322 height 6
drag, startPoint x: 293, startPoint y: 139, endPoint x: 119, endPoint y: 128, distance: 174.5
click at [119, 128] on td "Reconciliation out of balance A reconciliation account you are assigned to has …" at bounding box center [278, 135] width 333 height 23
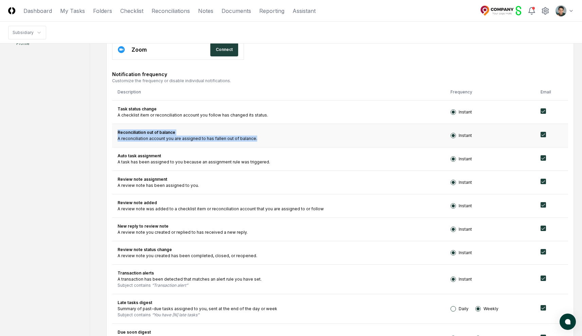
click at [119, 128] on td "Reconciliation out of balance A reconciliation account you are assigned to has …" at bounding box center [278, 135] width 333 height 23
drag, startPoint x: 118, startPoint y: 126, endPoint x: 497, endPoint y: 143, distance: 379.0
click at [497, 143] on tr "Reconciliation out of balance A reconciliation account you are assigned to has …" at bounding box center [340, 135] width 456 height 23
click at [497, 143] on td "Instant" at bounding box center [490, 135] width 90 height 23
drag, startPoint x: 122, startPoint y: 133, endPoint x: 243, endPoint y: 139, distance: 121.0
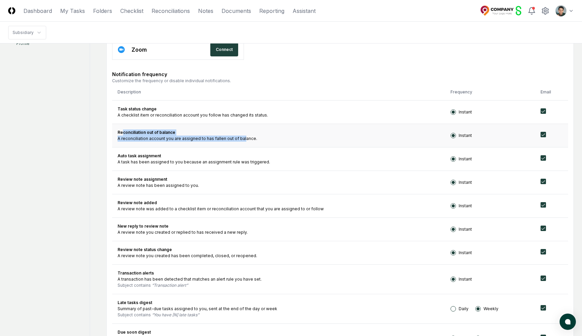
click at [243, 139] on td "Reconciliation out of balance A reconciliation account you are assigned to has …" at bounding box center [278, 135] width 333 height 23
click at [243, 139] on div "A reconciliation account you are assigned to has fallen out of balance." at bounding box center [278, 138] width 322 height 6
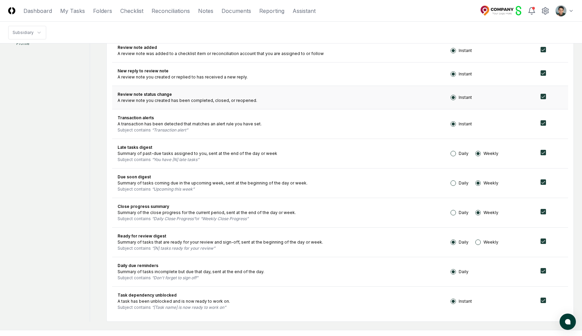
scroll to position [365, 0]
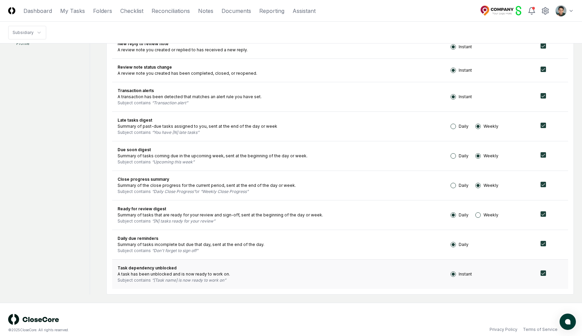
drag, startPoint x: 121, startPoint y: 120, endPoint x: 247, endPoint y: 288, distance: 209.3
click at [247, 289] on form "**********" at bounding box center [339, 1] width 467 height 585
drag, startPoint x: 120, startPoint y: 237, endPoint x: 202, endPoint y: 252, distance: 84.0
click at [202, 252] on td "Daily due reminders Summary of tasks incomplete but due that day, sent at the e…" at bounding box center [278, 245] width 333 height 30
click at [202, 252] on div "Subject contains Don't forget to sign off" at bounding box center [278, 251] width 322 height 6
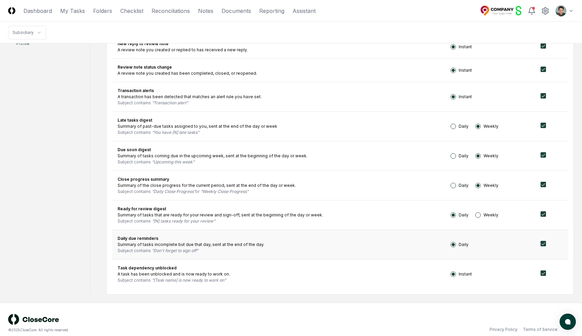
drag, startPoint x: 119, startPoint y: 237, endPoint x: 215, endPoint y: 257, distance: 97.5
click at [215, 257] on td "Daily due reminders Summary of tasks incomplete but due that day, sent at the e…" at bounding box center [278, 245] width 333 height 30
drag, startPoint x: 215, startPoint y: 253, endPoint x: 116, endPoint y: 234, distance: 99.9
click at [116, 234] on td "Daily due reminders Summary of tasks incomplete but due that day, sent at the e…" at bounding box center [278, 245] width 333 height 30
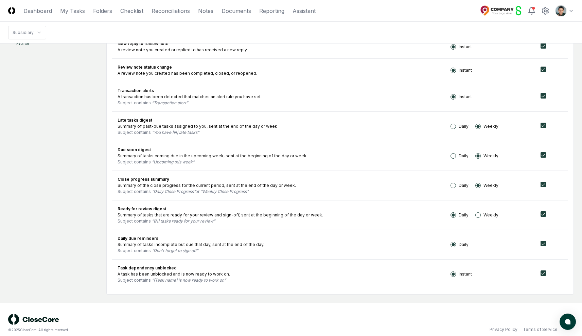
scroll to position [0, 0]
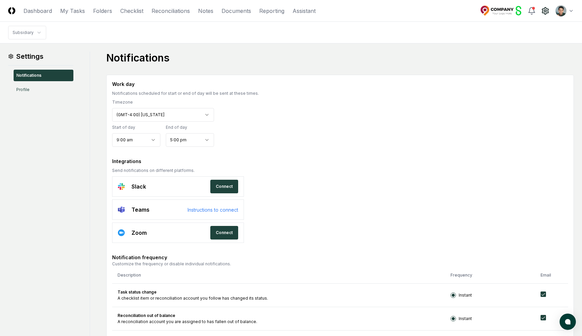
click at [545, 12] on icon at bounding box center [545, 11] width 8 height 8
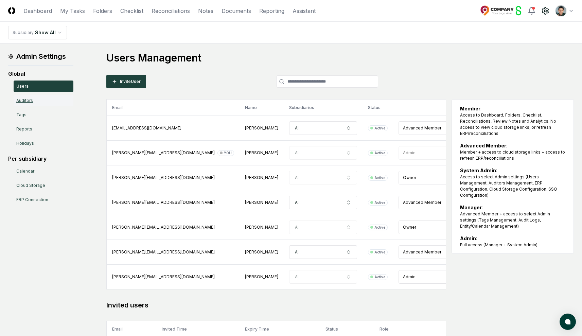
click at [32, 101] on link "Auditors" at bounding box center [44, 101] width 60 height 12
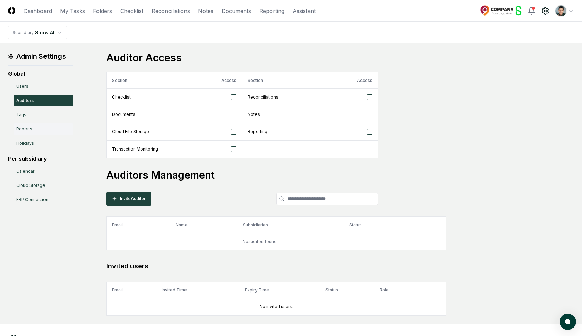
click at [32, 126] on link "Reports" at bounding box center [44, 129] width 60 height 12
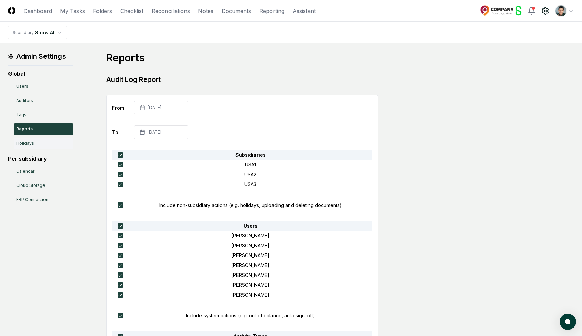
click at [51, 143] on link "Holidays" at bounding box center [44, 144] width 60 height 12
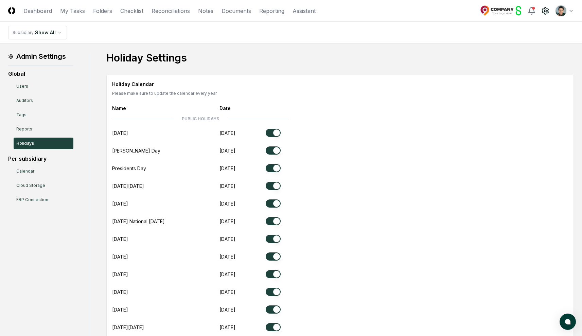
click at [366, 70] on div "Holiday Settings Holiday Calendar Please make sure to update the calendar every…" at bounding box center [339, 238] width 467 height 372
click at [556, 12] on html "CloseCore Dashboard My Tasks Folders Checklist Reconciliations Notes Documents …" at bounding box center [291, 236] width 582 height 472
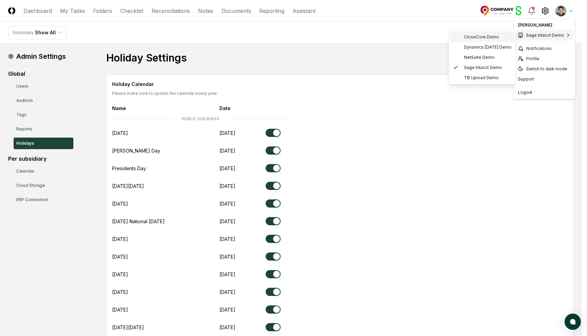
click at [498, 34] on div "CloseCore Demo" at bounding box center [482, 37] width 64 height 10
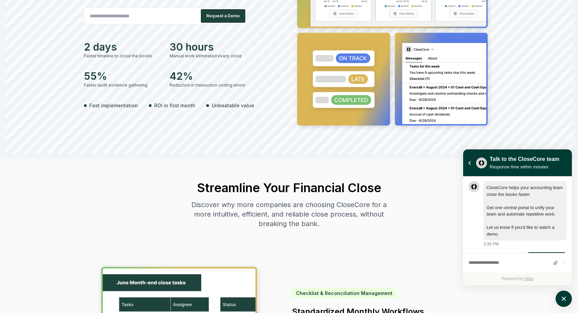
scroll to position [23, 0]
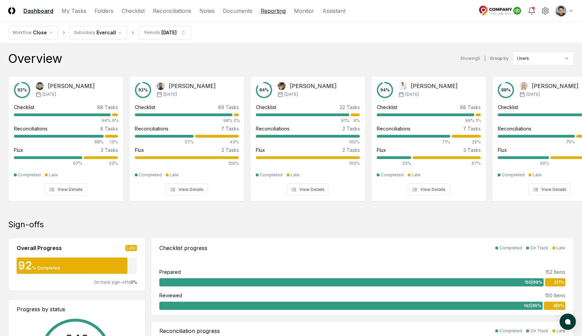
click at [269, 11] on link "Reporting" at bounding box center [272, 11] width 25 height 8
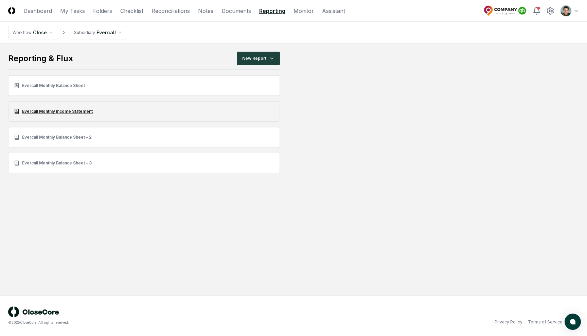
click at [81, 113] on link "Evercall Monthly Income Statement" at bounding box center [144, 111] width 272 height 20
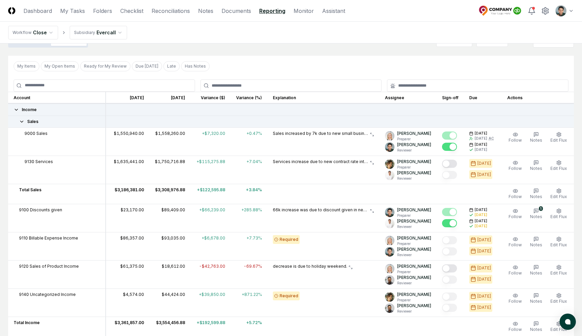
scroll to position [17, 0]
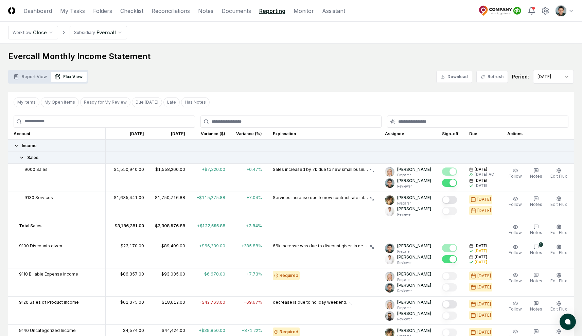
click at [22, 158] on icon at bounding box center [21, 157] width 3 height 1
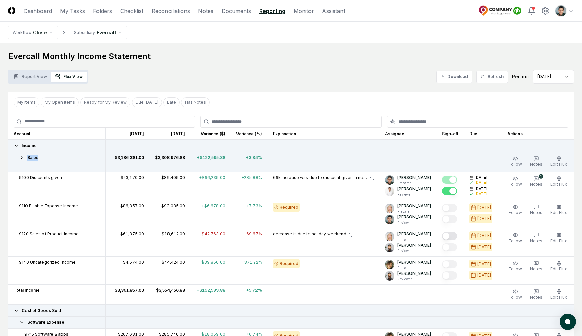
click at [22, 158] on icon at bounding box center [21, 157] width 5 height 5
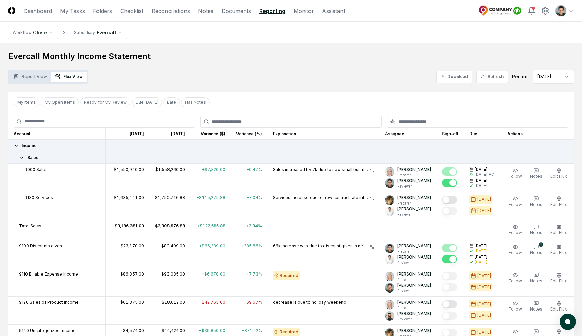
click at [136, 172] on td "$1,550,940.00" at bounding box center [128, 177] width 44 height 28
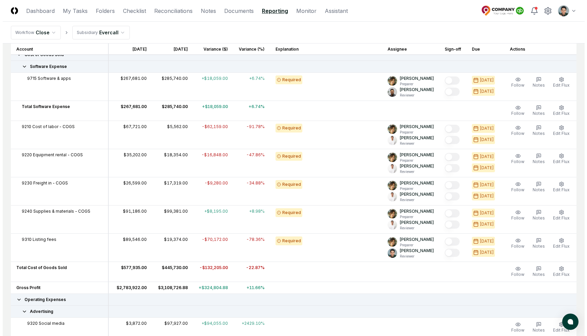
scroll to position [269, 0]
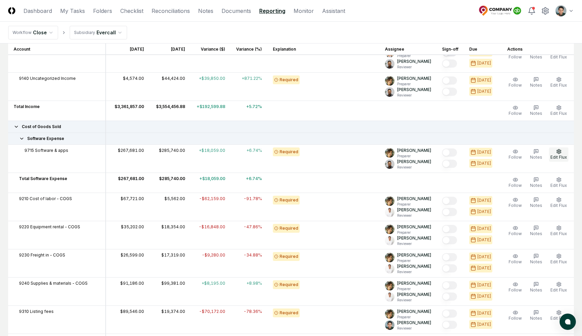
click at [562, 155] on span "Edit Flux" at bounding box center [558, 157] width 17 height 5
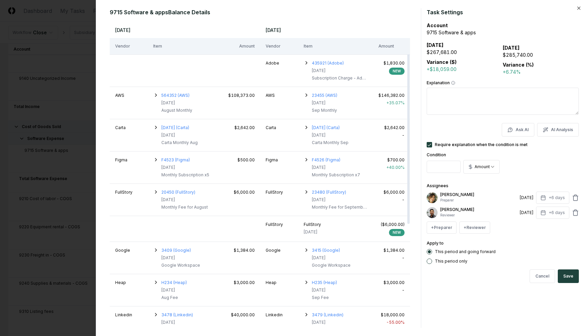
click at [539, 100] on textarea "Explanation" at bounding box center [503, 101] width 152 height 27
click at [558, 131] on button "AI Analysis" at bounding box center [558, 130] width 42 height 14
type textarea "**********"
type textarea "*"
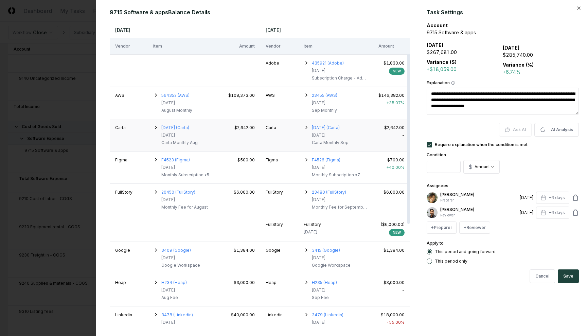
type textarea "**********"
type textarea "*"
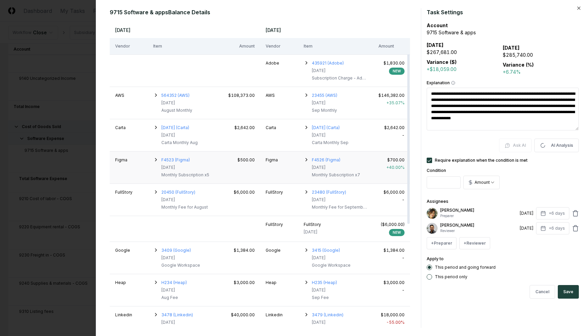
type textarea "**********"
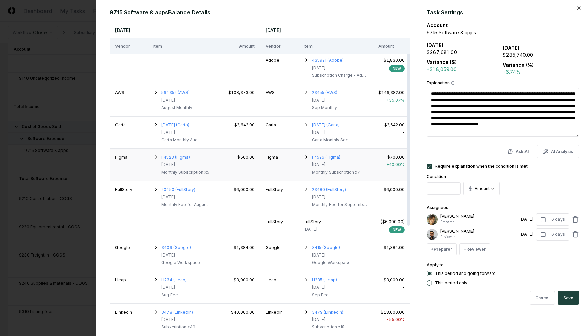
scroll to position [0, 0]
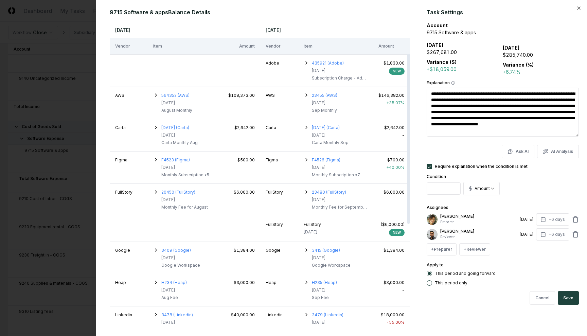
drag, startPoint x: 436, startPoint y: 95, endPoint x: 501, endPoint y: 131, distance: 73.9
click at [501, 131] on textarea "**********" at bounding box center [503, 112] width 152 height 49
click at [178, 250] on link "3409 (Google)" at bounding box center [176, 250] width 30 height 5
click at [323, 250] on link "3415 (Google)" at bounding box center [326, 250] width 28 height 5
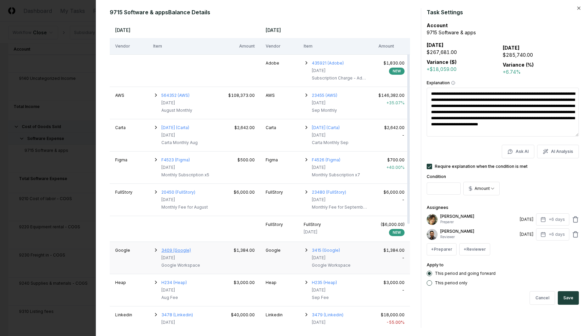
click at [177, 250] on link "3409 (Google)" at bounding box center [176, 250] width 30 height 5
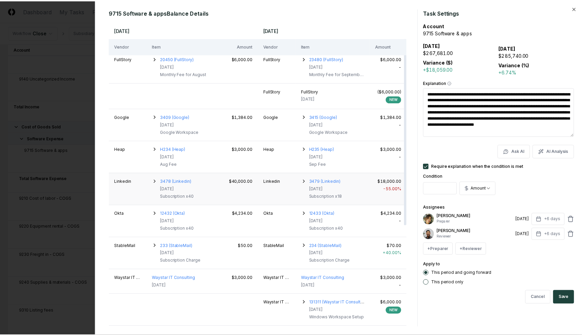
scroll to position [157, 0]
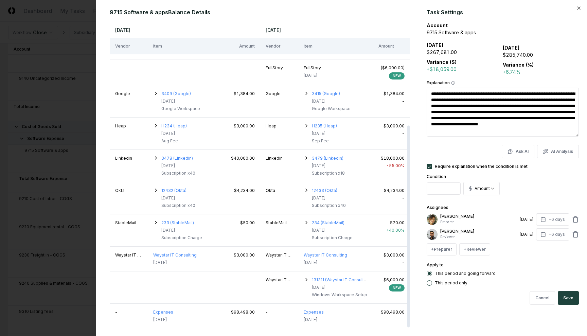
click at [68, 106] on div at bounding box center [293, 168] width 587 height 336
type textarea "*"
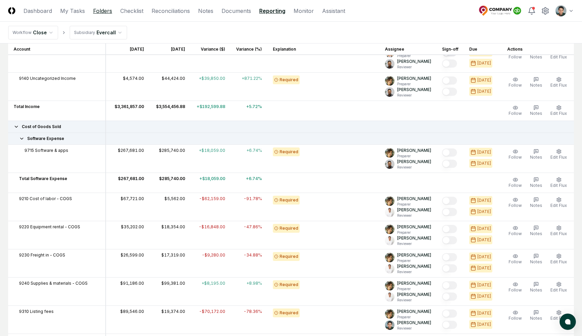
click at [106, 7] on link "Folders" at bounding box center [102, 11] width 19 height 8
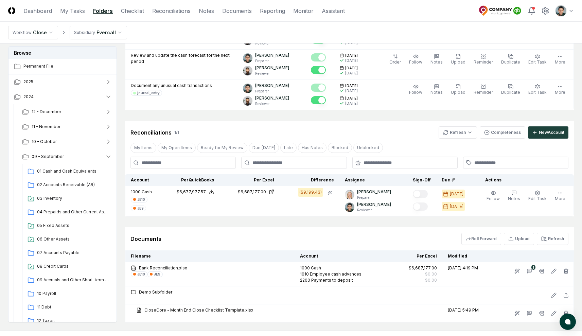
scroll to position [298, 0]
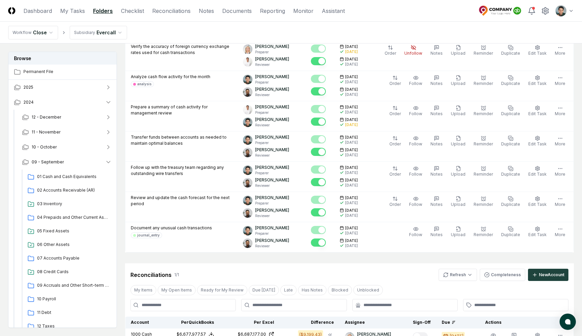
click at [295, 29] on nav "Workflow Close Subsidiary Evercall" at bounding box center [291, 33] width 582 height 22
click at [289, 33] on nav "Workflow Close Subsidiary Evercall" at bounding box center [291, 33] width 582 height 22
click at [371, 16] on header "CloseCore Dashboard My Tasks Folders Checklist Reconciliations Notes Documents …" at bounding box center [291, 11] width 582 height 22
click at [407, 13] on header "CloseCore Dashboard My Tasks Folders Checklist Reconciliations Notes Documents …" at bounding box center [291, 11] width 582 height 22
click at [408, 14] on header "CloseCore Dashboard My Tasks Folders Checklist Reconciliations Notes Documents …" at bounding box center [291, 11] width 582 height 22
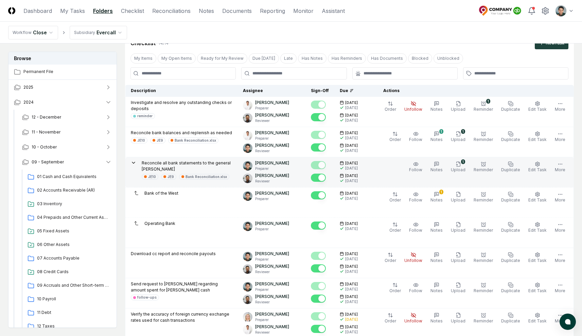
scroll to position [6, 0]
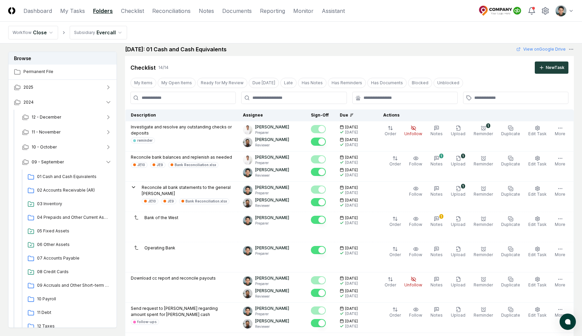
click at [382, 29] on nav "Workflow Close Subsidiary Evercall" at bounding box center [291, 33] width 582 height 22
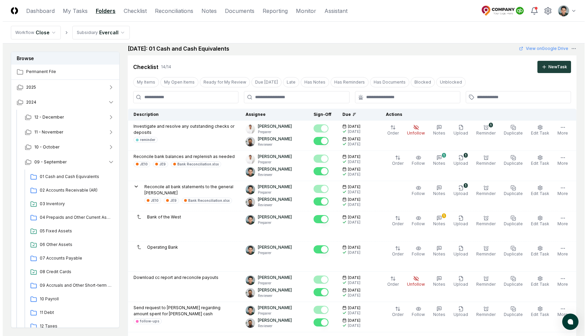
scroll to position [0, 0]
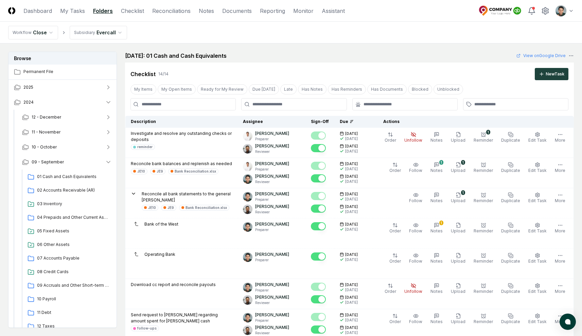
click at [414, 34] on nav "Workflow Close Subsidiary Evercall" at bounding box center [291, 33] width 582 height 22
click at [487, 36] on nav "Workflow Close Subsidiary Evercall" at bounding box center [291, 33] width 582 height 22
click at [409, 25] on nav "Workflow Close Subsidiary Evercall" at bounding box center [291, 33] width 582 height 22
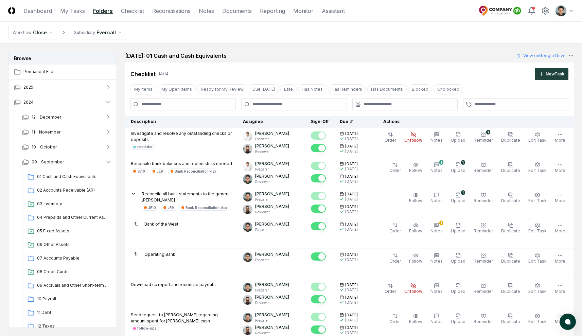
click at [559, 41] on nav "Workflow Close Subsidiary Evercall" at bounding box center [291, 33] width 582 height 22
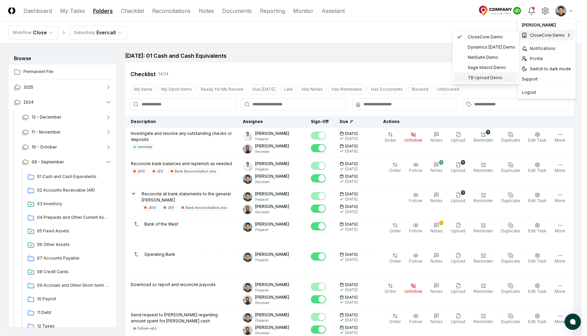
click at [479, 76] on span "TB Upload Demo" at bounding box center [485, 78] width 35 height 6
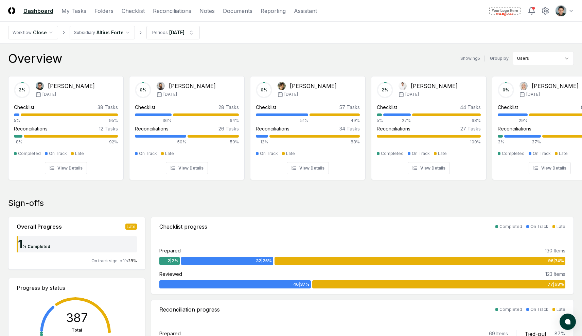
click at [251, 54] on div "Overview Showing 5 | Group by Users" at bounding box center [290, 59] width 565 height 14
click at [99, 11] on link "Folders" at bounding box center [103, 11] width 19 height 8
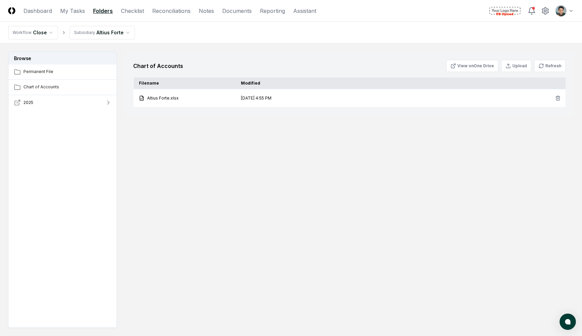
click at [67, 107] on button "2025" at bounding box center [62, 102] width 109 height 15
click at [61, 147] on button "07 - July" at bounding box center [67, 147] width 101 height 15
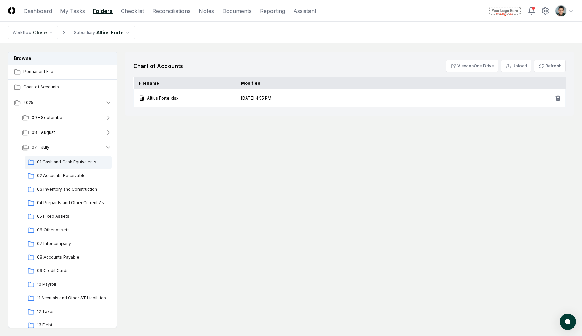
click at [59, 159] on span "01 Cash and Cash Equivalents" at bounding box center [73, 162] width 72 height 6
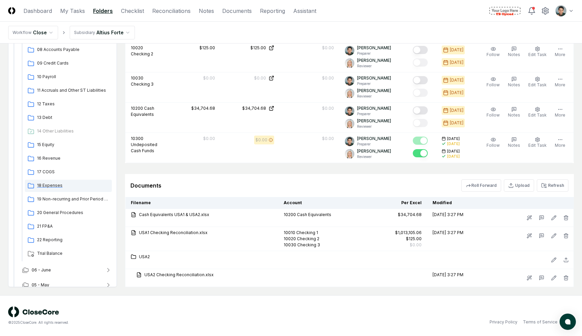
scroll to position [173, 0]
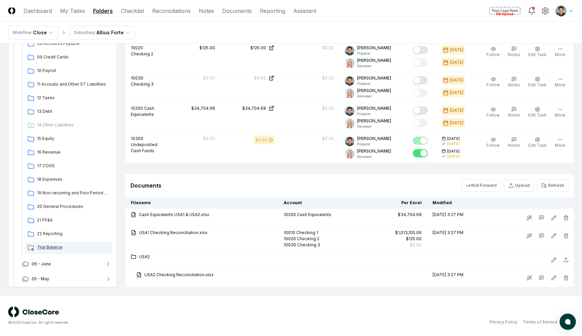
click at [55, 247] on span "Trial Balance" at bounding box center [73, 247] width 72 height 6
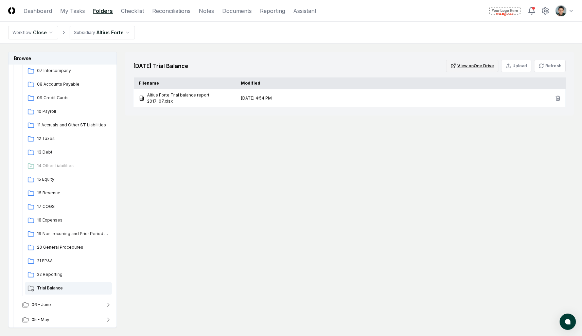
click at [479, 67] on button "View on One Drive" at bounding box center [472, 66] width 52 height 12
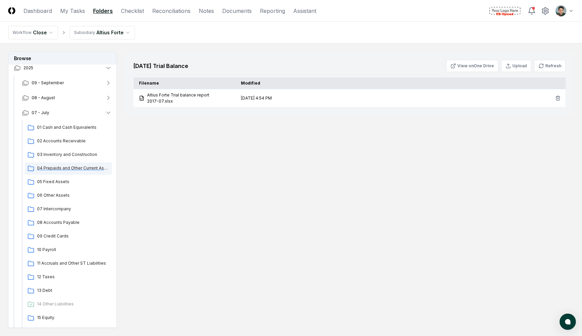
scroll to position [40, 0]
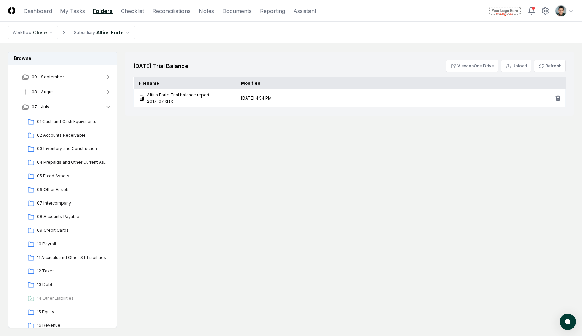
click at [59, 90] on button "08 - August" at bounding box center [67, 92] width 101 height 15
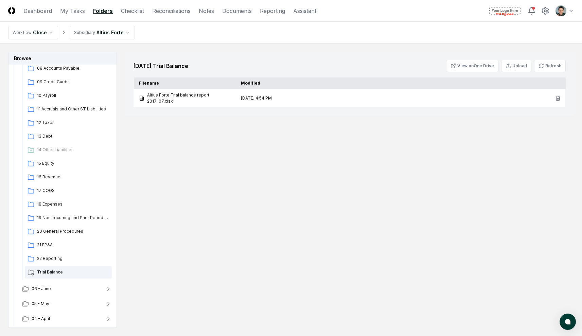
scroll to position [0, 0]
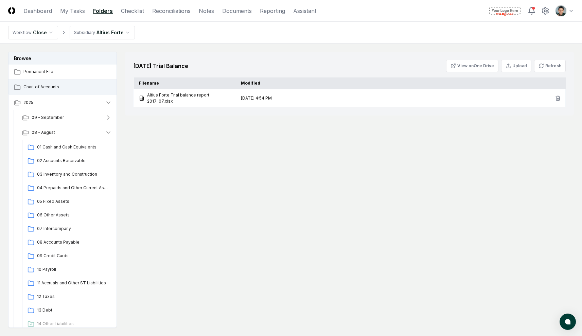
click at [36, 86] on span "Chart of Accounts" at bounding box center [67, 87] width 88 height 6
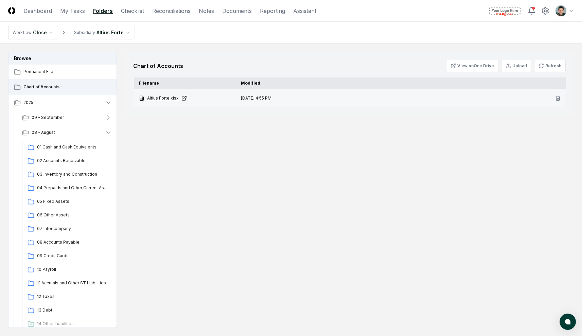
click at [169, 100] on span "Altius Forte.xlsx" at bounding box center [163, 98] width 32 height 6
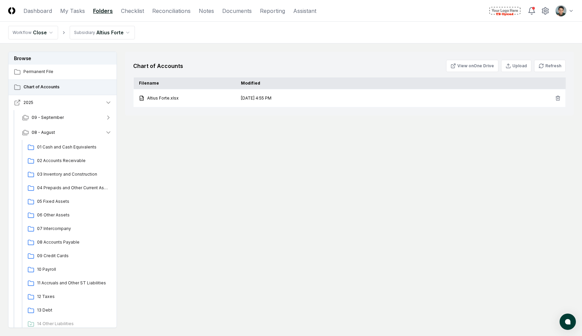
click at [19, 102] on icon "button" at bounding box center [17, 102] width 7 height 7
click at [220, 42] on nav "Workflow Close Subsidiary Altius Forte" at bounding box center [291, 33] width 582 height 22
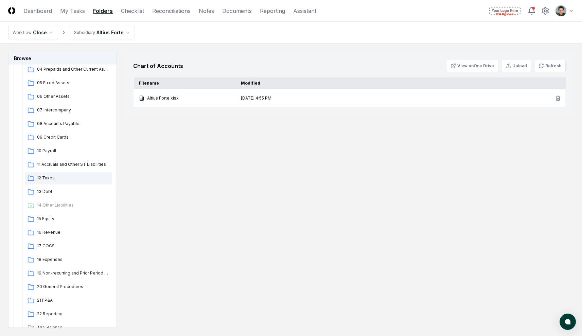
scroll to position [110, 0]
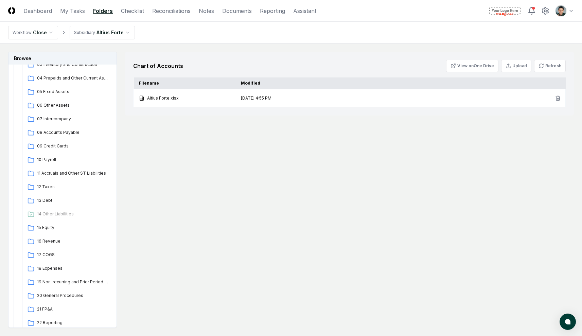
click at [250, 161] on div "Chart of Accounts View on One Drive Upload Refresh Filename Modified Altius For…" at bounding box center [349, 190] width 449 height 276
click at [251, 156] on div "Chart of Accounts View on One Drive Upload Refresh Filename Modified Altius For…" at bounding box center [349, 190] width 449 height 276
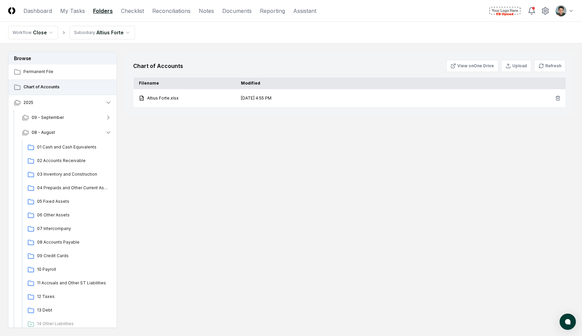
click at [266, 158] on div "Chart of Accounts View on One Drive Upload Refresh Filename Modified Altius For…" at bounding box center [349, 190] width 449 height 276
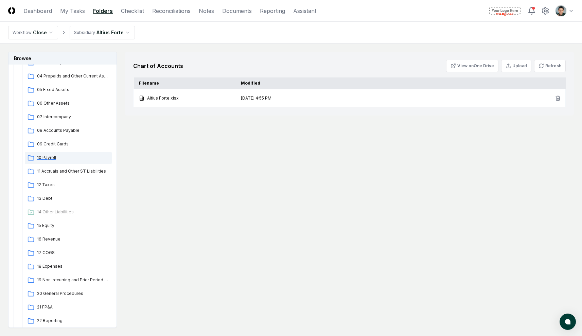
scroll to position [20, 0]
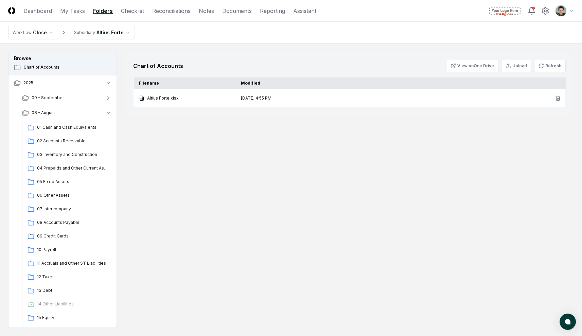
click at [345, 150] on div "Chart of Accounts View on One Drive Upload Refresh Filename Modified Altius For…" at bounding box center [349, 190] width 449 height 276
